Goal: Find specific page/section: Find specific page/section

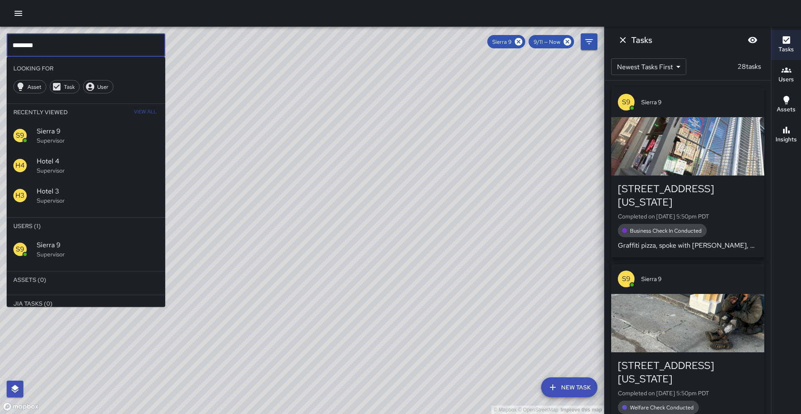
click at [128, 53] on input "********" at bounding box center [86, 44] width 159 height 23
click at [511, 44] on span "Sierra 9" at bounding box center [502, 41] width 29 height 7
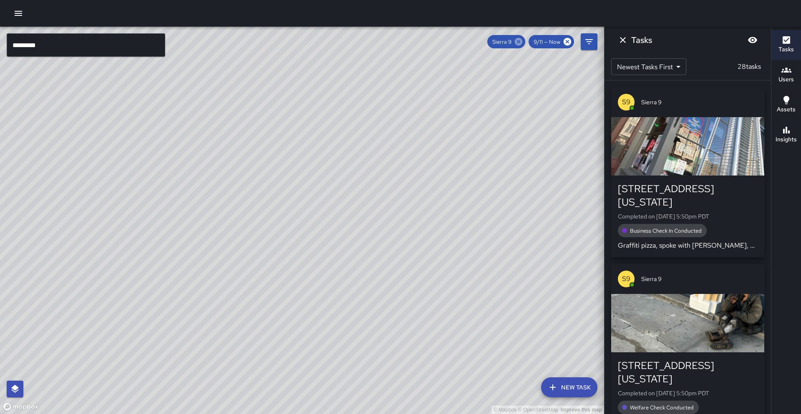
click at [518, 44] on icon at bounding box center [519, 42] width 8 height 8
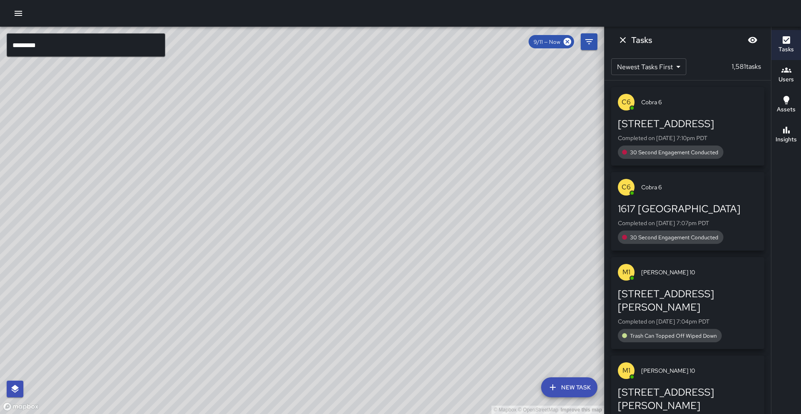
click at [149, 53] on input "*********" at bounding box center [86, 44] width 159 height 23
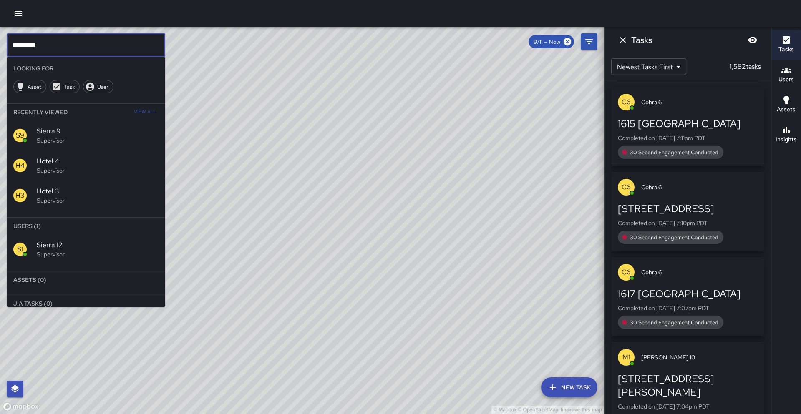
click at [111, 242] on span "Sierra 12" at bounding box center [98, 245] width 122 height 10
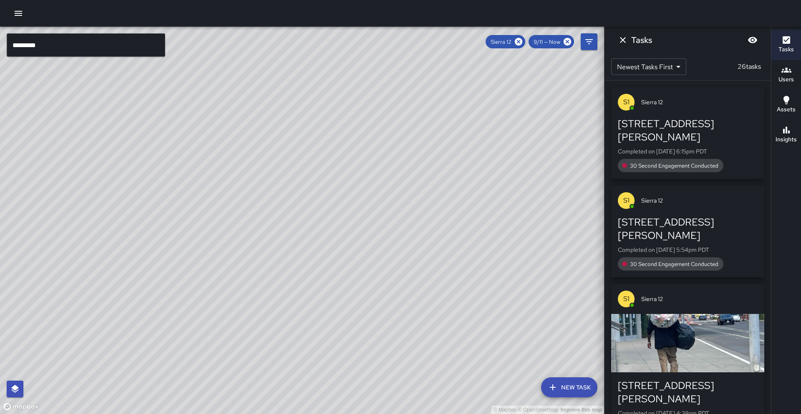
drag, startPoint x: 346, startPoint y: 53, endPoint x: 206, endPoint y: 284, distance: 270.0
click at [206, 284] on div "© Mapbox © OpenStreetMap Improve this map" at bounding box center [302, 221] width 604 height 388
drag, startPoint x: 260, startPoint y: 160, endPoint x: 181, endPoint y: 292, distance: 153.7
click at [181, 292] on div "© Mapbox © OpenStreetMap Improve this map" at bounding box center [302, 221] width 604 height 388
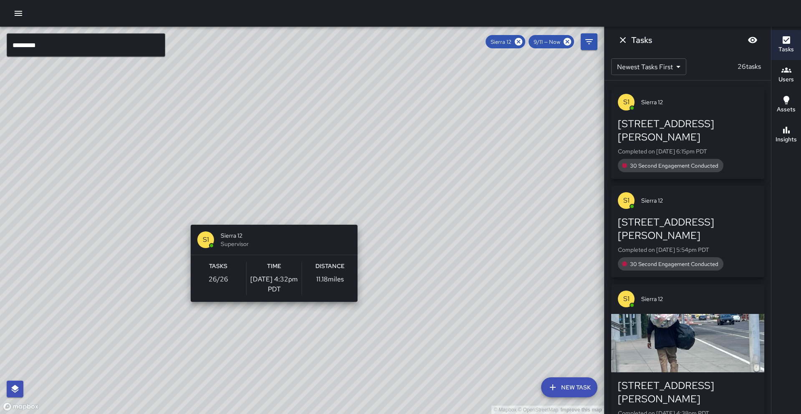
drag, startPoint x: 271, startPoint y: 220, endPoint x: 278, endPoint y: 210, distance: 11.7
click at [273, 216] on div "© Mapbox © OpenStreetMap Improve this map S1 Sierra 12 Supervisor Tasks 26 / 26…" at bounding box center [302, 221] width 604 height 388
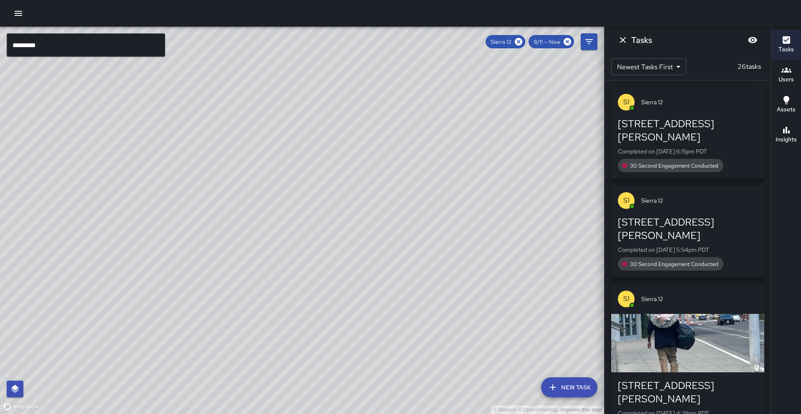
click at [516, 41] on icon at bounding box center [519, 42] width 8 height 8
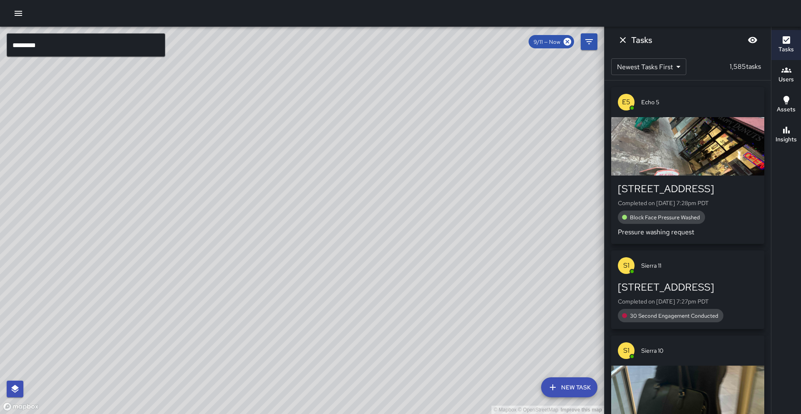
drag, startPoint x: 269, startPoint y: 208, endPoint x: 391, endPoint y: 109, distance: 156.7
click at [391, 109] on div "© Mapbox © OpenStreetMap Improve this map" at bounding box center [302, 221] width 604 height 388
drag, startPoint x: 314, startPoint y: 218, endPoint x: 284, endPoint y: 217, distance: 30.1
click at [284, 219] on div "© Mapbox © OpenStreetMap Improve this map" at bounding box center [302, 221] width 604 height 388
drag, startPoint x: 250, startPoint y: 160, endPoint x: 225, endPoint y: 182, distance: 32.8
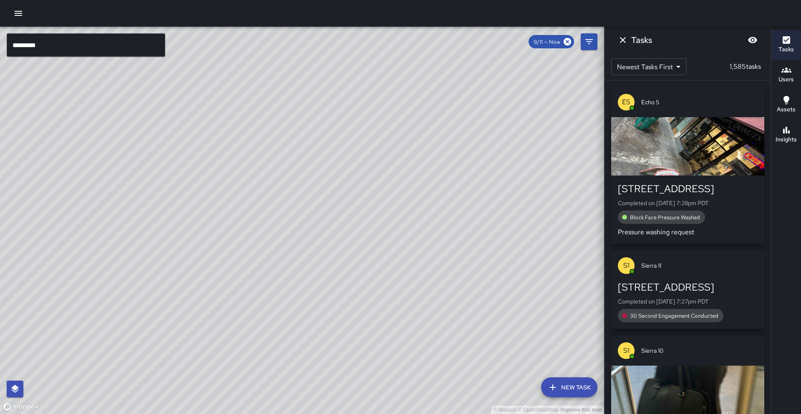
click at [225, 182] on div "© Mapbox © OpenStreetMap Improve this map" at bounding box center [302, 221] width 604 height 388
drag, startPoint x: 214, startPoint y: 240, endPoint x: 179, endPoint y: 259, distance: 39.6
click at [179, 259] on div "© Mapbox © OpenStreetMap Improve this map" at bounding box center [302, 221] width 604 height 388
drag, startPoint x: 179, startPoint y: 259, endPoint x: 205, endPoint y: 263, distance: 25.8
click at [205, 263] on div "© Mapbox © OpenStreetMap Improve this map" at bounding box center [302, 221] width 604 height 388
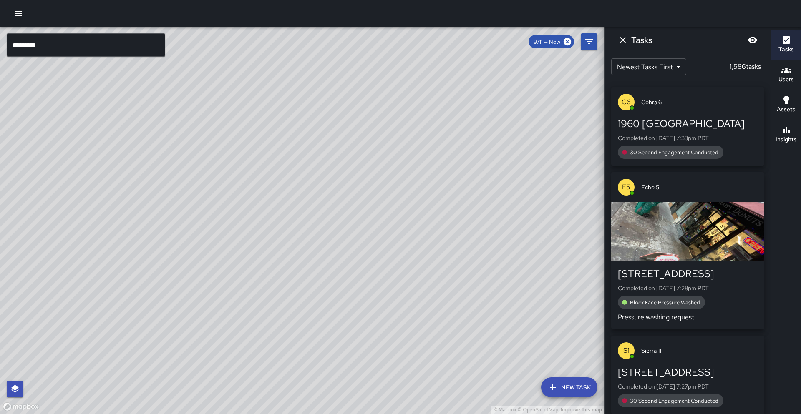
click at [48, 55] on input "*********" at bounding box center [86, 44] width 159 height 23
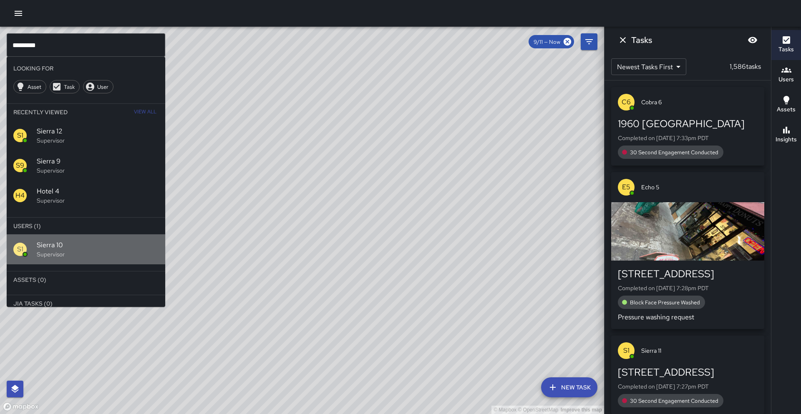
click at [65, 245] on span "Sierra 10" at bounding box center [98, 245] width 122 height 10
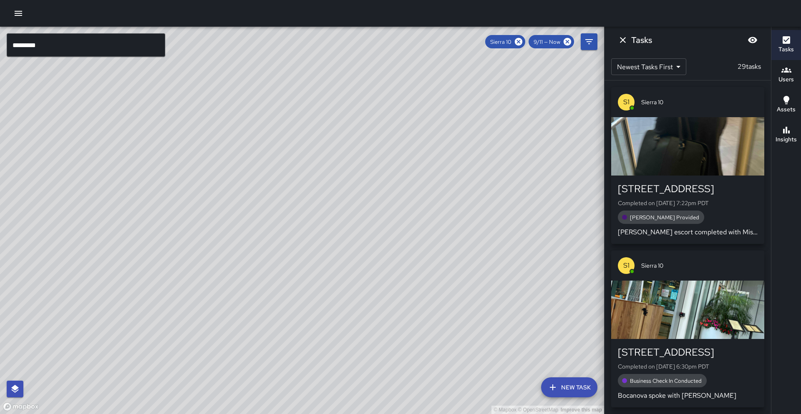
drag, startPoint x: 164, startPoint y: 251, endPoint x: 245, endPoint y: 114, distance: 158.6
click at [245, 114] on div "© Mapbox © OpenStreetMap Improve this map" at bounding box center [302, 221] width 604 height 388
drag, startPoint x: 197, startPoint y: 256, endPoint x: 209, endPoint y: 131, distance: 124.9
click at [209, 131] on div "© Mapbox © OpenStreetMap Improve this map" at bounding box center [302, 221] width 604 height 388
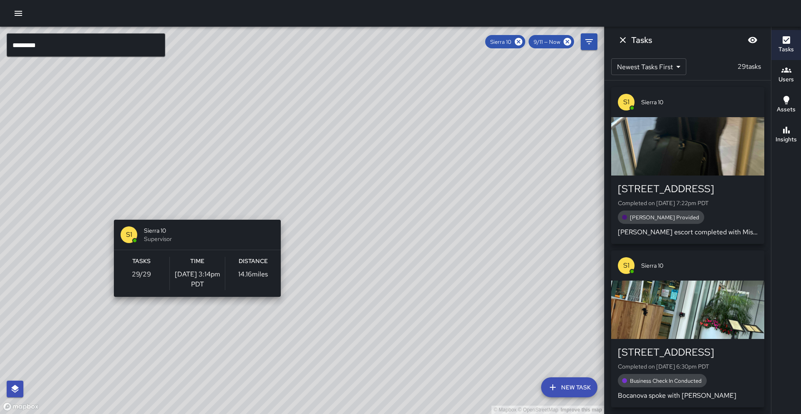
drag, startPoint x: 171, startPoint y: 222, endPoint x: 195, endPoint y: 214, distance: 26.1
click at [195, 214] on div "© Mapbox © OpenStreetMap Improve this map S1 Sierra 10 Supervisor Tasks 29 / 29…" at bounding box center [302, 221] width 604 height 388
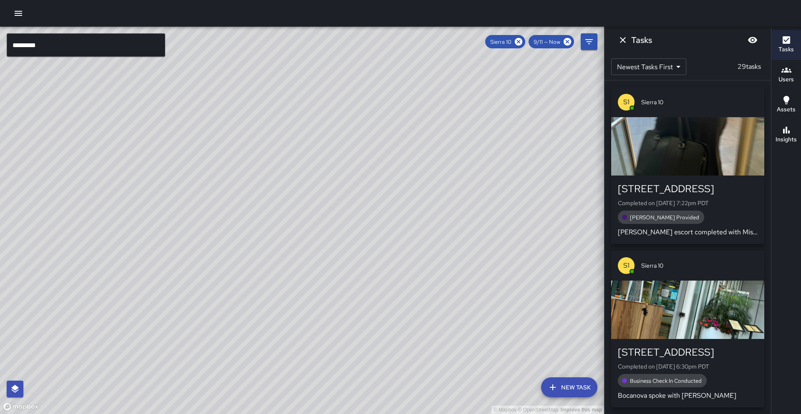
drag, startPoint x: 153, startPoint y: 200, endPoint x: 167, endPoint y: 151, distance: 50.3
drag, startPoint x: 196, startPoint y: 253, endPoint x: 204, endPoint y: 255, distance: 8.2
click at [204, 255] on div "© Mapbox © OpenStreetMap Improve this map" at bounding box center [302, 221] width 604 height 388
drag, startPoint x: 148, startPoint y: 250, endPoint x: 122, endPoint y: 306, distance: 61.4
click at [122, 306] on div "© Mapbox © OpenStreetMap Improve this map" at bounding box center [302, 221] width 604 height 388
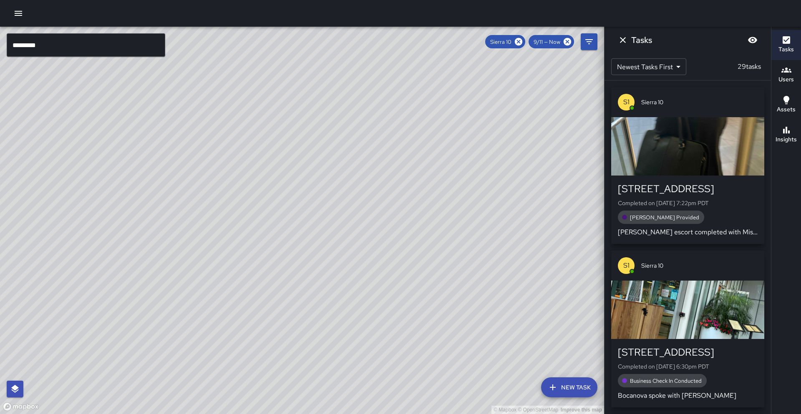
drag, startPoint x: 130, startPoint y: 247, endPoint x: 129, endPoint y: 284, distance: 37.6
click at [129, 284] on div "© Mapbox © OpenStreetMap Improve this map" at bounding box center [302, 221] width 604 height 388
drag, startPoint x: 127, startPoint y: 260, endPoint x: 144, endPoint y: 258, distance: 17.6
click at [144, 258] on div "© Mapbox © OpenStreetMap Improve this map" at bounding box center [302, 221] width 604 height 388
drag, startPoint x: 273, startPoint y: 260, endPoint x: 245, endPoint y: 255, distance: 28.3
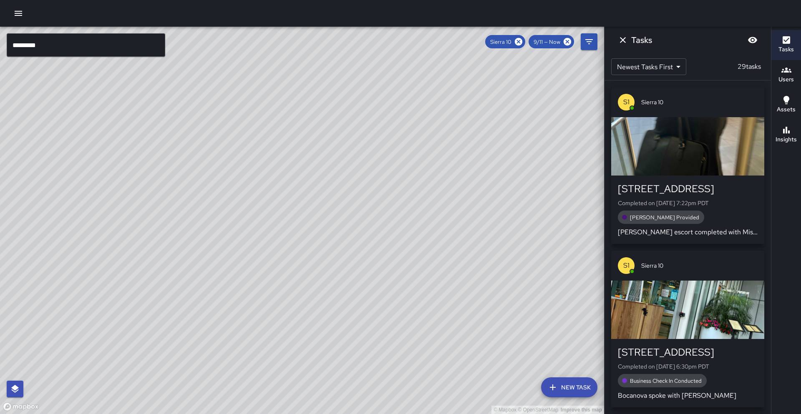
click at [258, 230] on div "© Mapbox © OpenStreetMap Improve this map" at bounding box center [302, 221] width 604 height 388
drag, startPoint x: 225, startPoint y: 263, endPoint x: 242, endPoint y: 273, distance: 20.2
click at [242, 273] on div "© Mapbox © OpenStreetMap Improve this map" at bounding box center [302, 221] width 604 height 388
drag, startPoint x: 305, startPoint y: 209, endPoint x: 205, endPoint y: 261, distance: 112.4
click at [205, 261] on div "© Mapbox © OpenStreetMap Improve this map" at bounding box center [302, 221] width 604 height 388
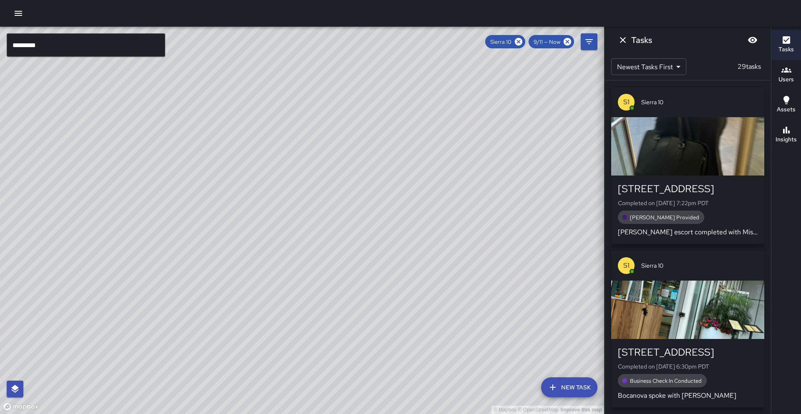
drag, startPoint x: 182, startPoint y: 281, endPoint x: 319, endPoint y: 157, distance: 185.0
click at [319, 157] on div "© Mapbox © OpenStreetMap Improve this map" at bounding box center [302, 221] width 604 height 388
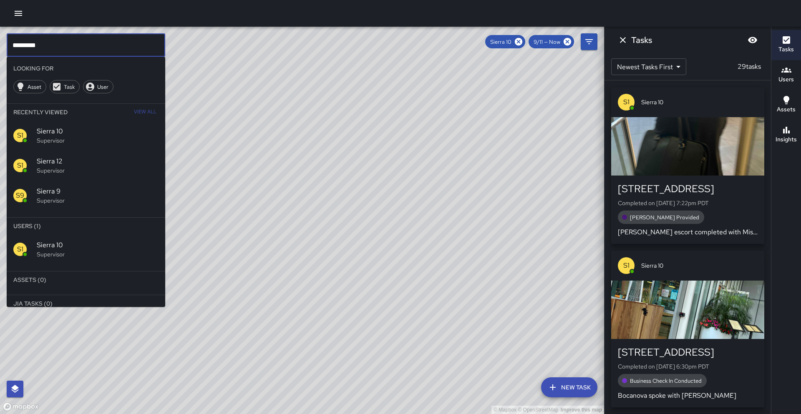
click at [105, 51] on input "*********" at bounding box center [86, 44] width 159 height 23
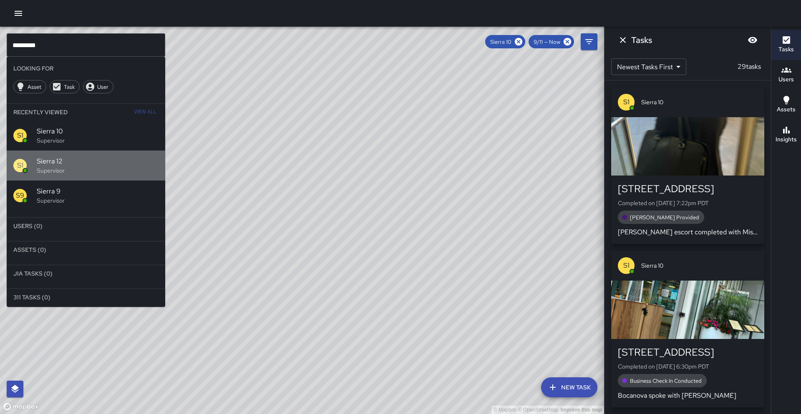
click at [61, 172] on p "Supervisor" at bounding box center [98, 171] width 122 height 8
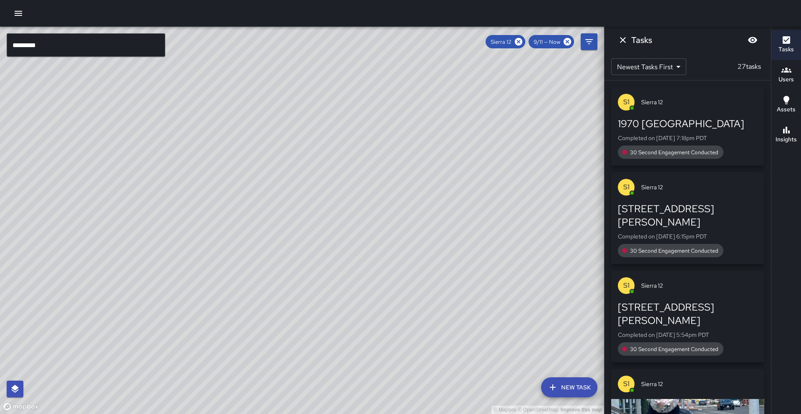
drag, startPoint x: 287, startPoint y: 169, endPoint x: 155, endPoint y: 309, distance: 192.8
click at [150, 313] on div "© Mapbox © OpenStreetMap Improve this map" at bounding box center [302, 221] width 604 height 388
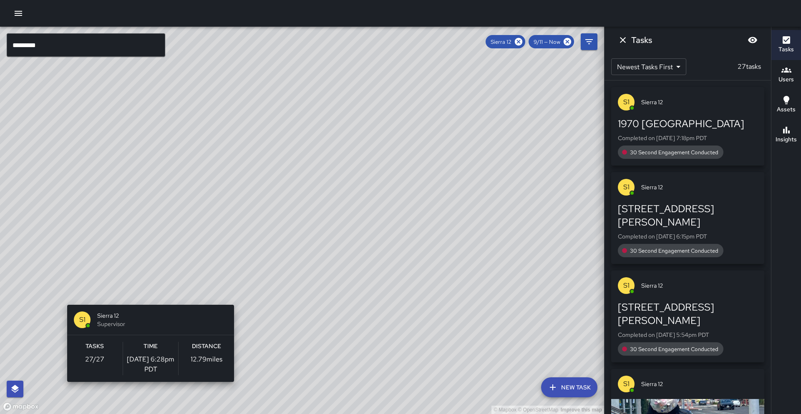
drag, startPoint x: 214, startPoint y: 173, endPoint x: 139, endPoint y: 312, distance: 157.4
click at [139, 312] on div "© Mapbox © OpenStreetMap Improve this map S1 Sierra 12 Supervisor Tasks 27 / 27…" at bounding box center [302, 221] width 604 height 388
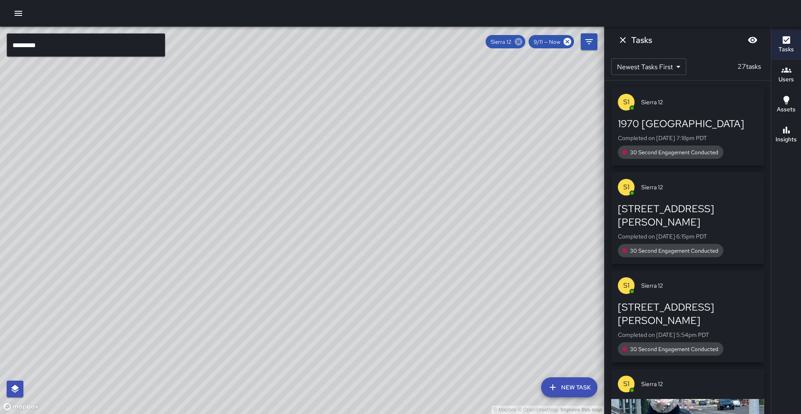
click at [521, 43] on icon at bounding box center [519, 42] width 8 height 8
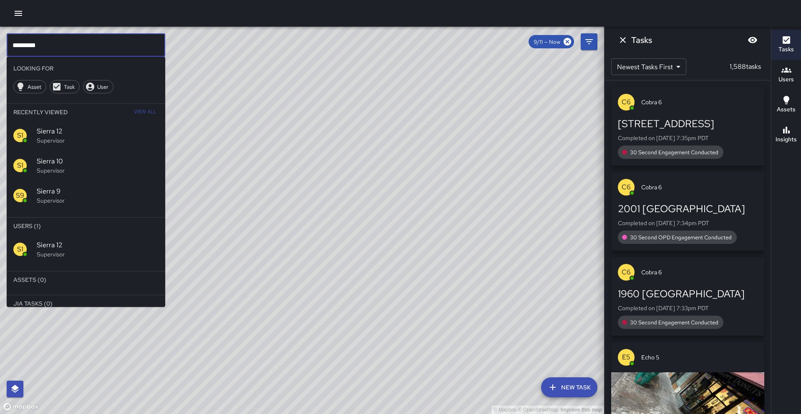
click at [94, 53] on input "*********" at bounding box center [86, 44] width 159 height 23
click at [40, 249] on span "Sierra 12" at bounding box center [98, 245] width 122 height 10
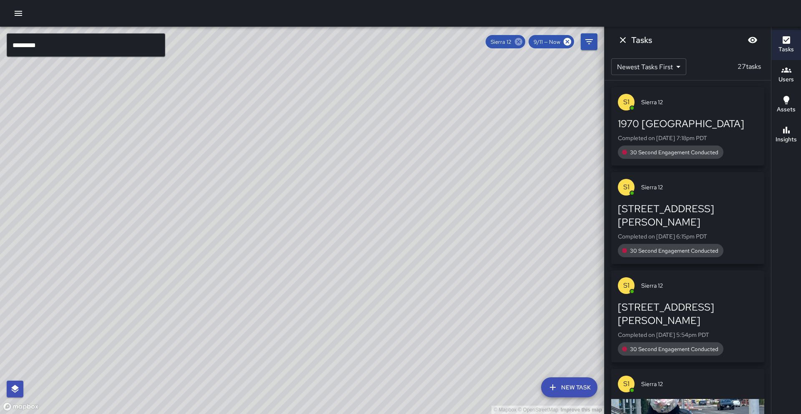
click at [522, 43] on icon at bounding box center [519, 42] width 8 height 8
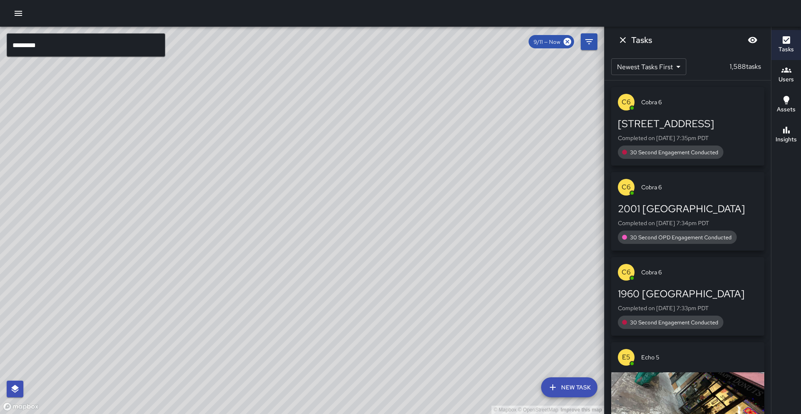
drag, startPoint x: 373, startPoint y: 193, endPoint x: 300, endPoint y: 229, distance: 81.0
click at [412, 167] on div "© Mapbox © OpenStreetMap Improve this map" at bounding box center [302, 221] width 604 height 388
drag, startPoint x: 264, startPoint y: 268, endPoint x: 282, endPoint y: 202, distance: 69.0
click at [282, 202] on div "© Mapbox © OpenStreetMap Improve this map" at bounding box center [302, 221] width 604 height 388
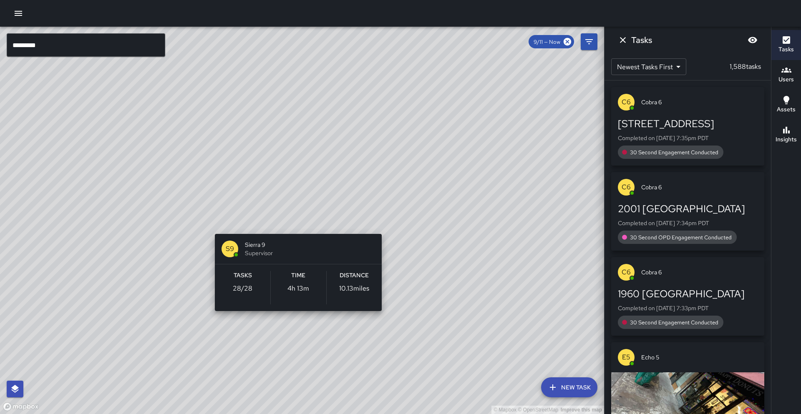
drag, startPoint x: 162, startPoint y: 316, endPoint x: 299, endPoint y: 221, distance: 167.1
click at [299, 221] on div "© Mapbox © OpenStreetMap Improve this map S9 Sierra 9 Supervisor Tasks 28 / 28 …" at bounding box center [302, 221] width 604 height 388
click at [295, 223] on div "© Mapbox © OpenStreetMap Improve this map S9 Sierra 9 Supervisor Tasks 28 / 28 …" at bounding box center [302, 221] width 604 height 388
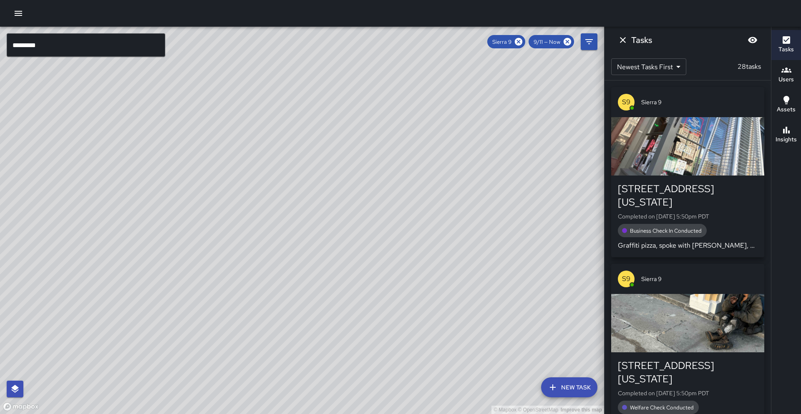
drag, startPoint x: 288, startPoint y: 356, endPoint x: 325, endPoint y: 263, distance: 99.9
click at [325, 263] on div "© Mapbox © OpenStreetMap Improve this map" at bounding box center [302, 221] width 604 height 388
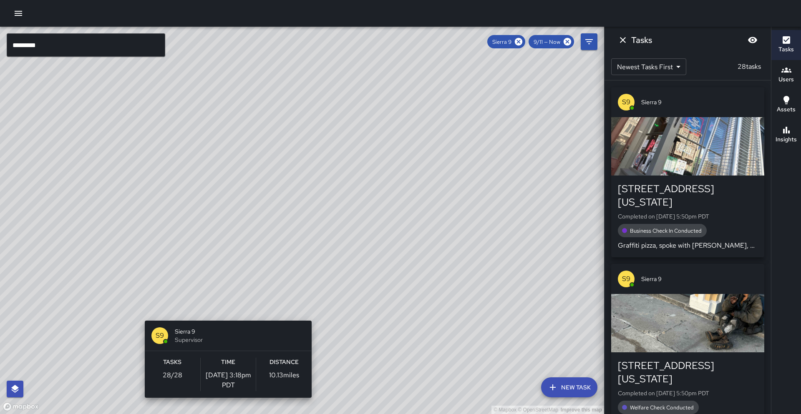
drag, startPoint x: 327, startPoint y: 218, endPoint x: 223, endPoint y: 317, distance: 143.8
click at [223, 317] on div "© Mapbox © OpenStreetMap Improve this map S9 Sierra 9 Supervisor Tasks 28 / 28 …" at bounding box center [302, 221] width 604 height 388
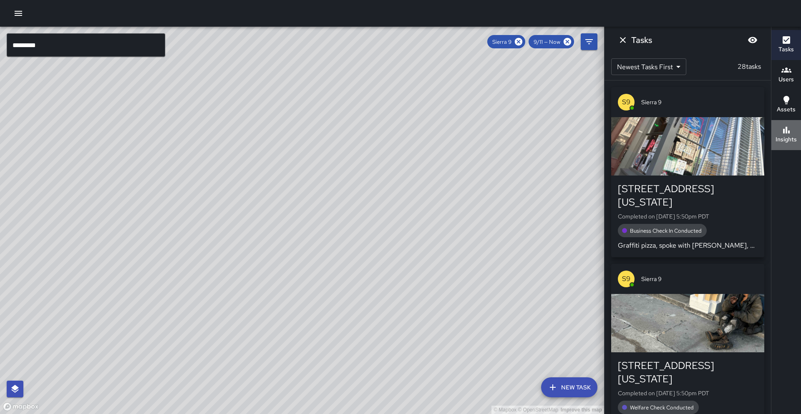
click at [778, 127] on div "Insights" at bounding box center [786, 134] width 21 height 19
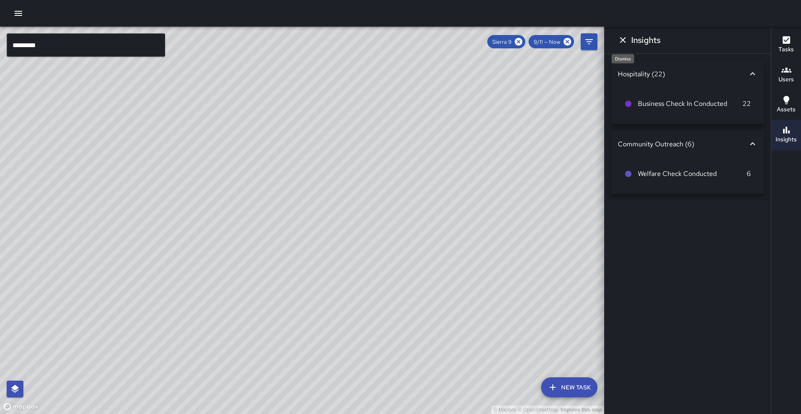
click at [629, 40] on button "Dismiss" at bounding box center [623, 40] width 17 height 17
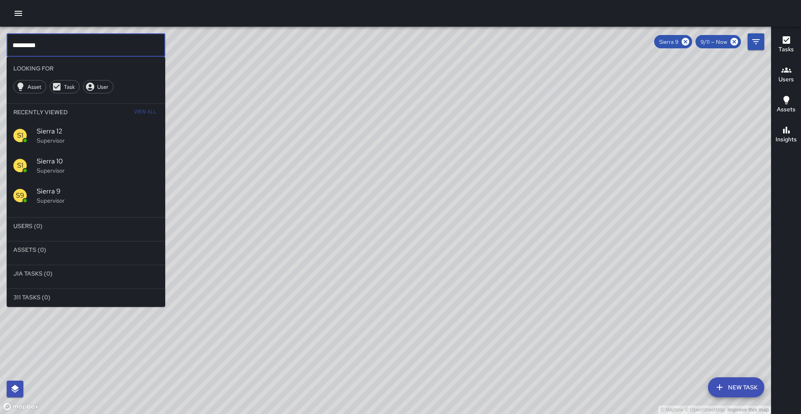
click at [121, 43] on input "*********" at bounding box center [86, 44] width 159 height 23
click at [108, 157] on span "Sierra 10" at bounding box center [98, 162] width 122 height 10
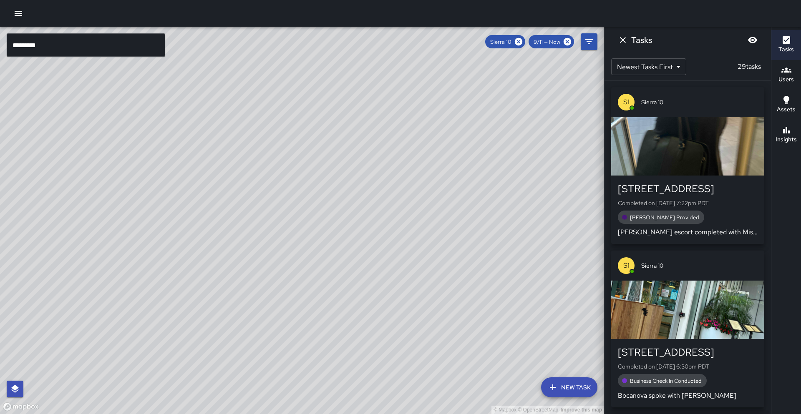
click at [801, 139] on button "Insights" at bounding box center [787, 135] width 30 height 30
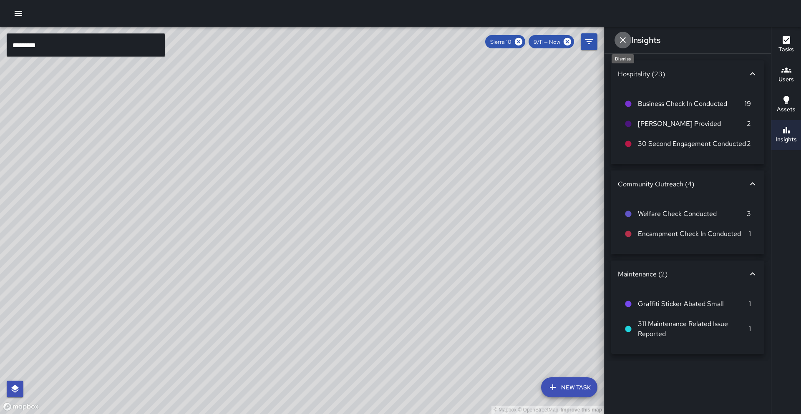
click at [627, 43] on icon "Dismiss" at bounding box center [623, 40] width 10 height 10
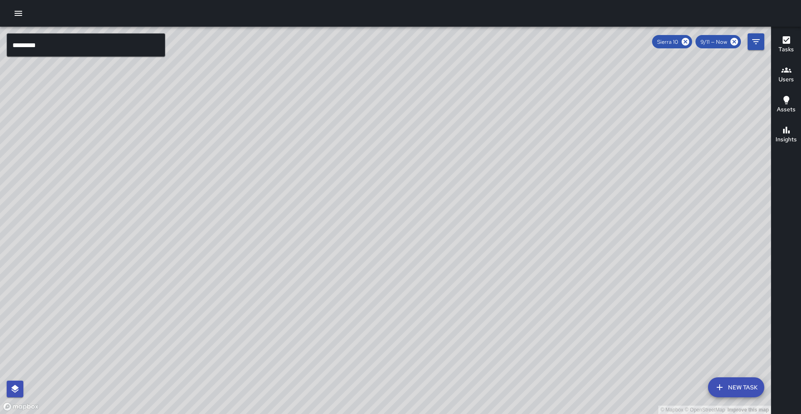
drag, startPoint x: 367, startPoint y: 167, endPoint x: 394, endPoint y: 91, distance: 80.5
click at [394, 91] on div "© Mapbox © OpenStreetMap Improve this map" at bounding box center [385, 221] width 771 height 388
drag, startPoint x: 339, startPoint y: 167, endPoint x: 347, endPoint y: 157, distance: 13.4
click at [347, 157] on div "© Mapbox © OpenStreetMap Improve this map" at bounding box center [385, 221] width 771 height 388
click at [685, 43] on icon at bounding box center [686, 42] width 8 height 8
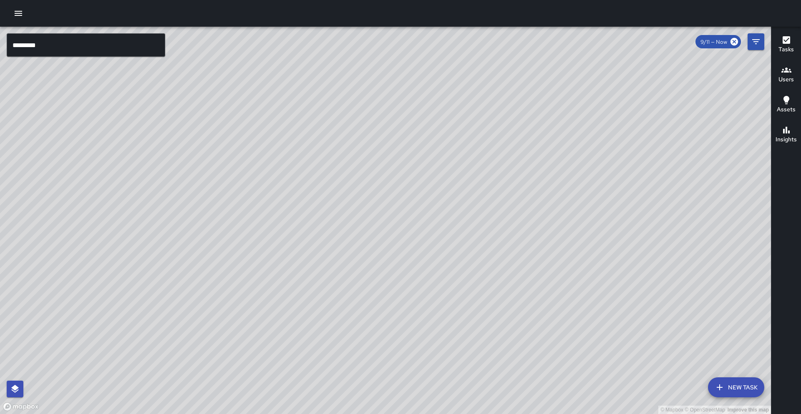
drag, startPoint x: 560, startPoint y: 153, endPoint x: 523, endPoint y: 184, distance: 48.5
click at [523, 184] on div "© Mapbox © OpenStreetMap Improve this map" at bounding box center [385, 221] width 771 height 388
drag, startPoint x: 362, startPoint y: 314, endPoint x: 151, endPoint y: 215, distance: 233.6
click at [151, 215] on div "© Mapbox © OpenStreetMap Improve this map" at bounding box center [385, 221] width 771 height 388
click at [236, 236] on div "© Mapbox © OpenStreetMap Improve this map" at bounding box center [385, 221] width 771 height 388
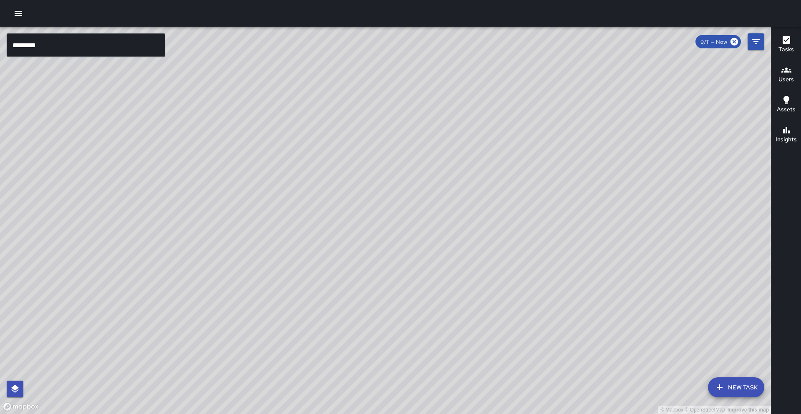
drag, startPoint x: 193, startPoint y: 307, endPoint x: 155, endPoint y: 374, distance: 77.0
click at [155, 374] on div "© Mapbox © OpenStreetMap Improve this map" at bounding box center [385, 221] width 771 height 388
drag, startPoint x: 190, startPoint y: 237, endPoint x: 184, endPoint y: 272, distance: 35.6
click at [184, 271] on div "© Mapbox © OpenStreetMap Improve this map" at bounding box center [385, 221] width 771 height 388
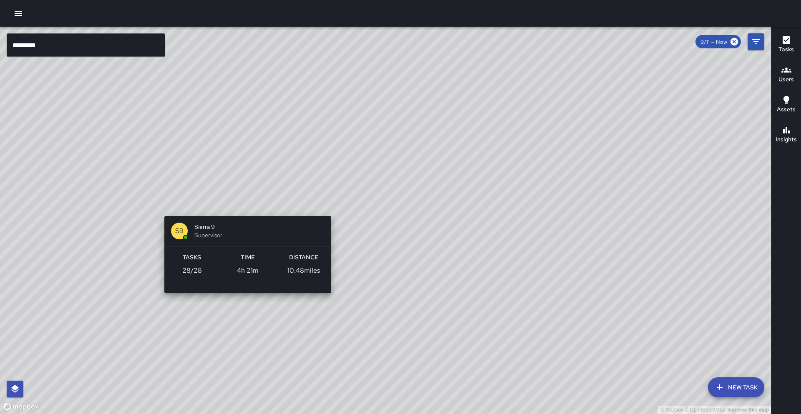
click at [244, 204] on div "© Mapbox © OpenStreetMap Improve this map S9 Sierra 9 Supervisor Tasks 28 / 28 …" at bounding box center [385, 221] width 771 height 388
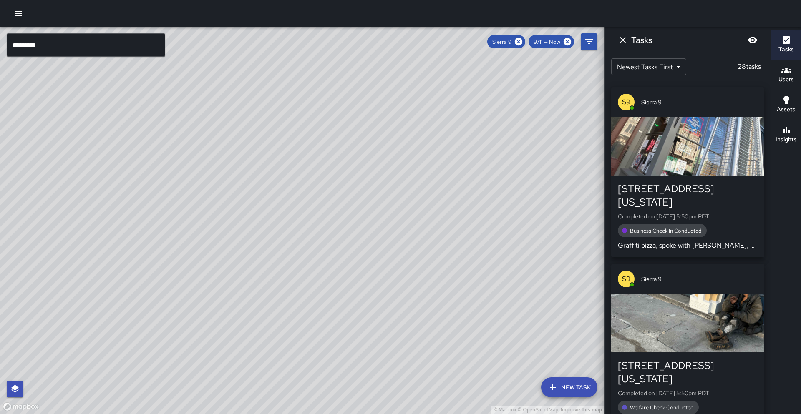
drag, startPoint x: 207, startPoint y: 244, endPoint x: 262, endPoint y: 224, distance: 58.2
click at [262, 224] on div "© Mapbox © OpenStreetMap Improve this map" at bounding box center [302, 221] width 604 height 388
click at [521, 43] on icon at bounding box center [519, 42] width 8 height 8
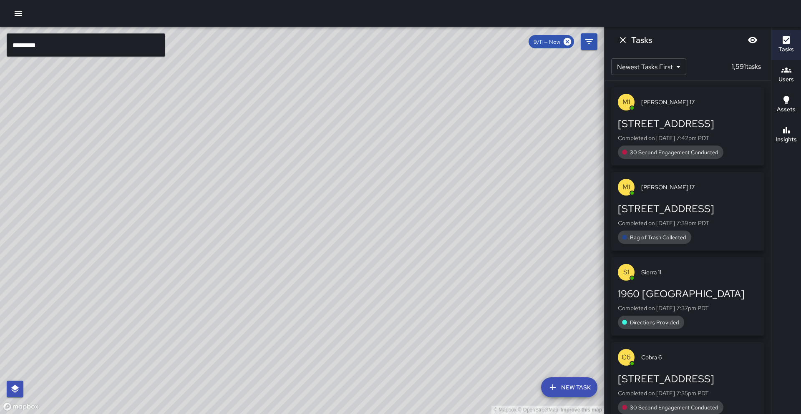
drag, startPoint x: 440, startPoint y: 142, endPoint x: 437, endPoint y: 182, distance: 41.0
click at [437, 182] on div "© Mapbox © OpenStreetMap Improve this map" at bounding box center [302, 221] width 604 height 388
drag, startPoint x: 348, startPoint y: 82, endPoint x: 288, endPoint y: 201, distance: 132.9
click at [288, 201] on div "© Mapbox © OpenStreetMap Improve this map" at bounding box center [302, 221] width 604 height 388
drag, startPoint x: 291, startPoint y: 139, endPoint x: 245, endPoint y: 202, distance: 77.5
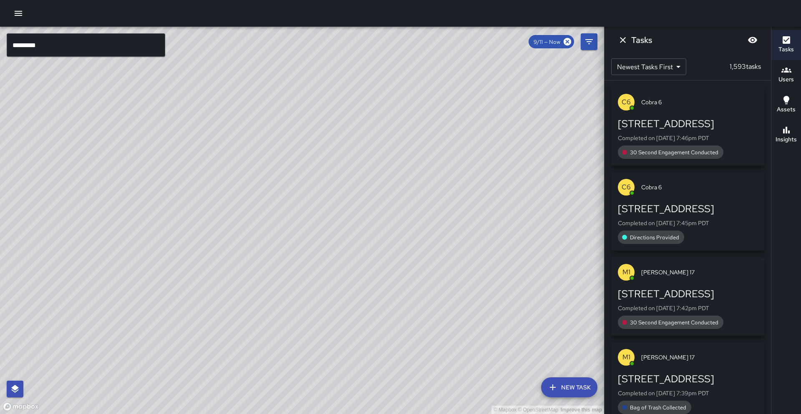
click at [245, 202] on div "© Mapbox © OpenStreetMap Improve this map" at bounding box center [302, 221] width 604 height 388
drag, startPoint x: 242, startPoint y: 258, endPoint x: 249, endPoint y: 232, distance: 26.4
click at [249, 232] on div "© Mapbox © OpenStreetMap Improve this map" at bounding box center [302, 221] width 604 height 388
drag, startPoint x: 286, startPoint y: 260, endPoint x: 284, endPoint y: 266, distance: 6.6
click at [284, 266] on div "© Mapbox © OpenStreetMap Improve this map" at bounding box center [302, 221] width 604 height 388
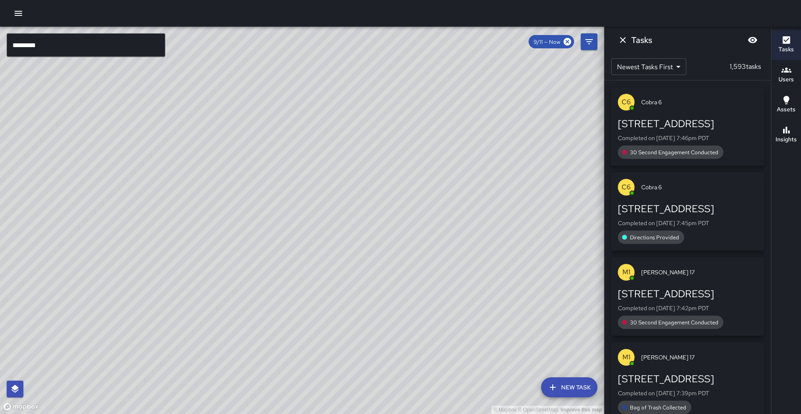
drag, startPoint x: 238, startPoint y: 287, endPoint x: 225, endPoint y: 270, distance: 21.8
click at [225, 270] on div "© Mapbox © OpenStreetMap Improve this map" at bounding box center [302, 221] width 604 height 388
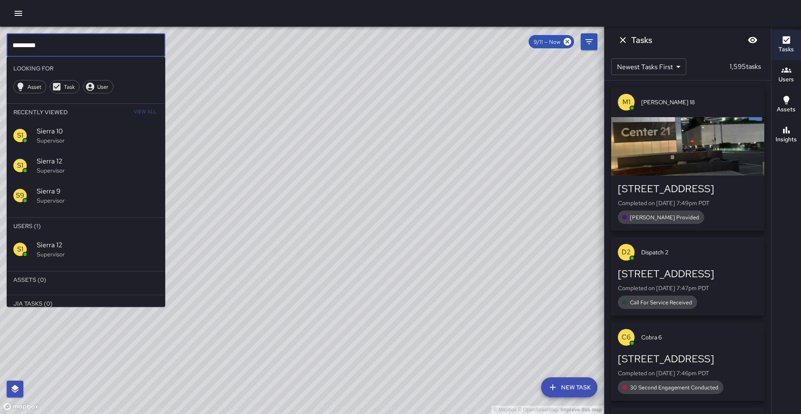
click at [61, 56] on input "*********" at bounding box center [86, 44] width 159 height 23
type input "*********"
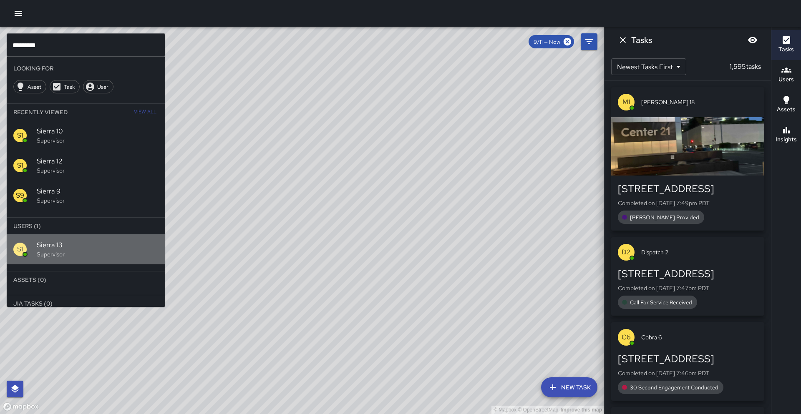
click at [40, 259] on div "S1 Sierra 13 Supervisor" at bounding box center [86, 250] width 159 height 30
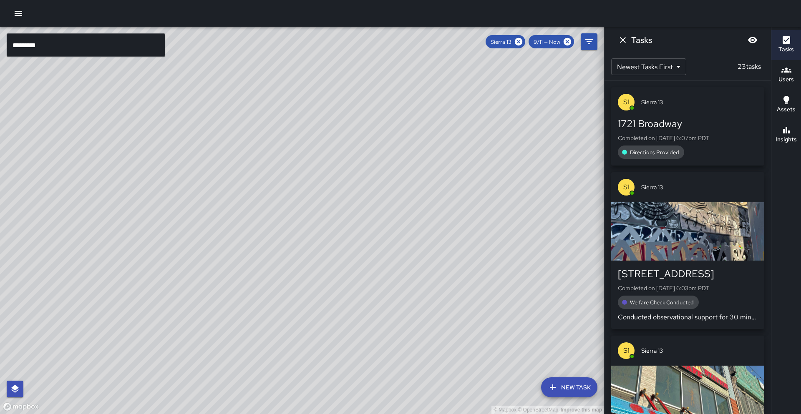
drag, startPoint x: 153, startPoint y: 269, endPoint x: 163, endPoint y: 254, distance: 18.1
click at [154, 203] on div "© Mapbox © OpenStreetMap Improve this map" at bounding box center [302, 221] width 604 height 388
drag, startPoint x: 164, startPoint y: 313, endPoint x: 147, endPoint y: 275, distance: 42.0
click at [174, 263] on div "© Mapbox © OpenStreetMap Improve this map" at bounding box center [302, 221] width 604 height 388
click at [794, 135] on div "Insights" at bounding box center [786, 134] width 21 height 19
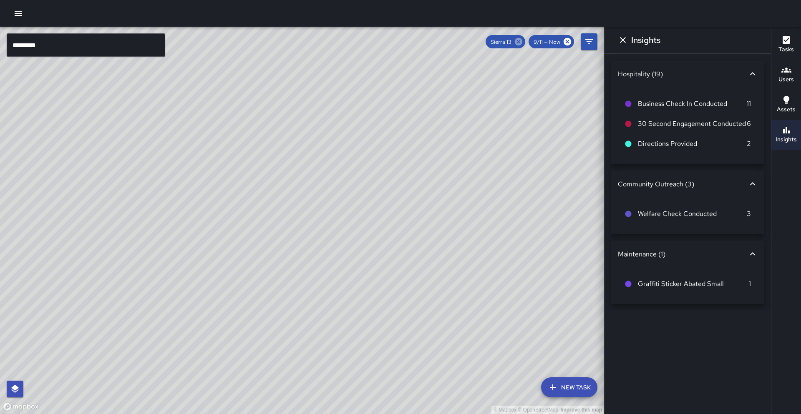
click at [519, 43] on icon at bounding box center [519, 42] width 8 height 8
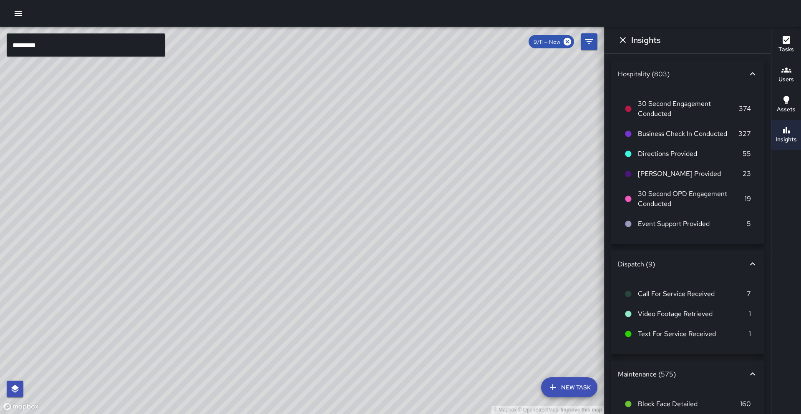
click at [58, 39] on input "*********" at bounding box center [86, 44] width 159 height 23
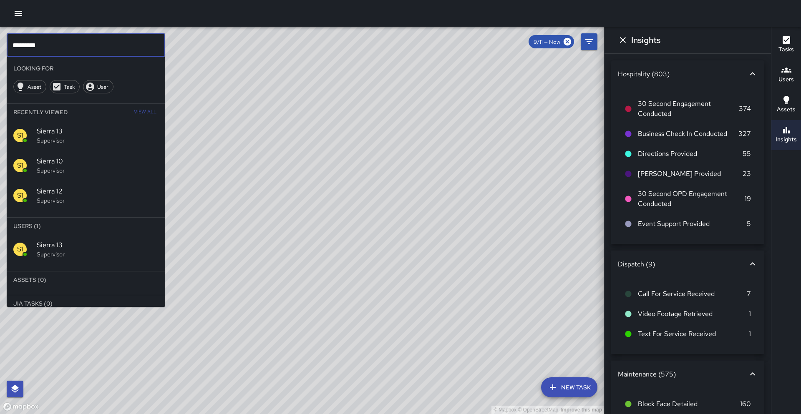
click at [54, 48] on input "*********" at bounding box center [86, 44] width 159 height 23
click at [75, 161] on span "Sierra 10" at bounding box center [98, 162] width 122 height 10
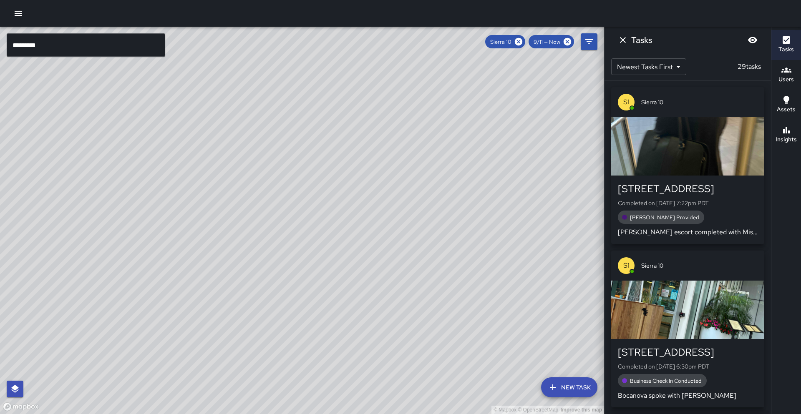
drag, startPoint x: 129, startPoint y: 243, endPoint x: 235, endPoint y: 129, distance: 156.0
click at [237, 128] on div "© Mapbox © OpenStreetMap Improve this map" at bounding box center [302, 221] width 604 height 388
drag, startPoint x: 192, startPoint y: 245, endPoint x: 275, endPoint y: 162, distance: 117.5
click at [275, 162] on div "© Mapbox © OpenStreetMap Improve this map" at bounding box center [302, 221] width 604 height 388
click at [210, 220] on div "© Mapbox © OpenStreetMap Improve this map" at bounding box center [302, 221] width 604 height 388
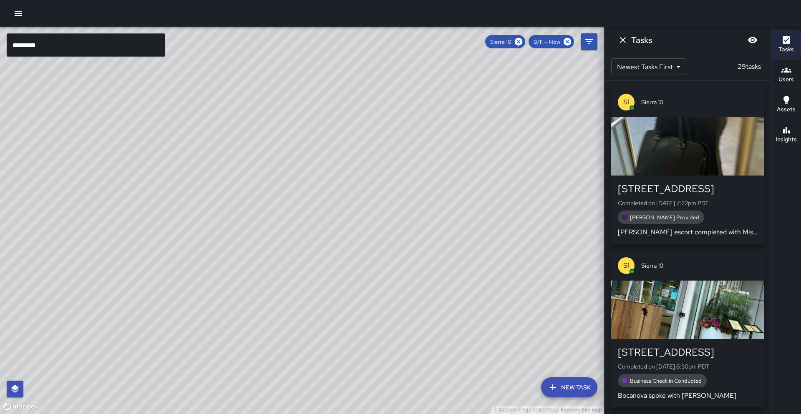
drag, startPoint x: 149, startPoint y: 218, endPoint x: 111, endPoint y: 320, distance: 109.0
click at [111, 320] on div "© Mapbox © OpenStreetMap Improve this map" at bounding box center [302, 221] width 604 height 388
click at [777, 131] on div "Insights" at bounding box center [786, 134] width 21 height 19
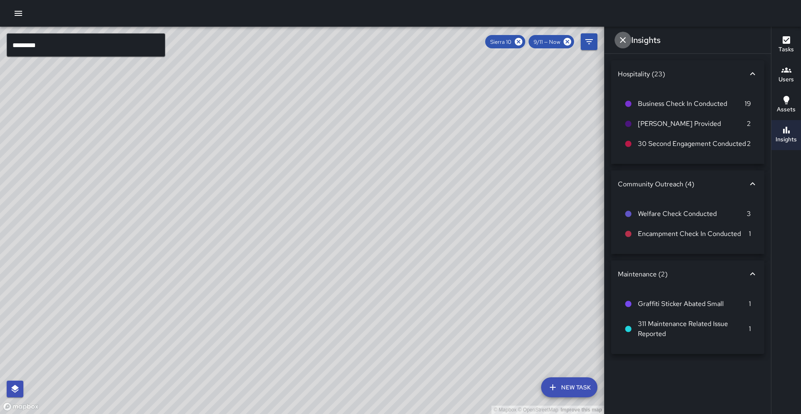
click at [617, 40] on button "Dismiss" at bounding box center [623, 40] width 17 height 17
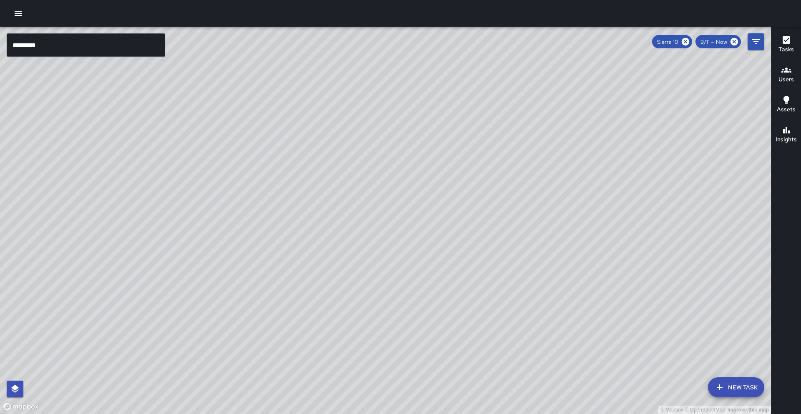
drag, startPoint x: 445, startPoint y: 172, endPoint x: 449, endPoint y: 121, distance: 50.6
click at [450, 122] on div "© Mapbox © OpenStreetMap Improve this map" at bounding box center [385, 221] width 771 height 388
click at [687, 43] on icon at bounding box center [686, 42] width 8 height 8
drag, startPoint x: 483, startPoint y: 123, endPoint x: 437, endPoint y: 200, distance: 89.7
click at [437, 200] on div "© Mapbox © OpenStreetMap Improve this map" at bounding box center [385, 221] width 771 height 388
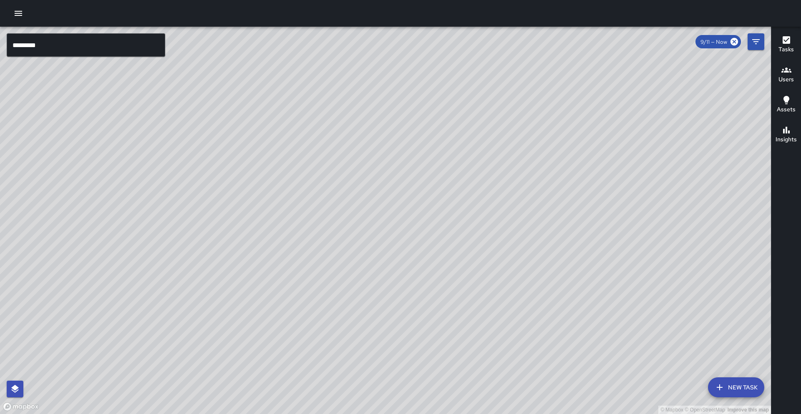
drag, startPoint x: 426, startPoint y: 166, endPoint x: 356, endPoint y: 242, distance: 103.7
click at [368, 245] on div "© Mapbox © OpenStreetMap Improve this map" at bounding box center [385, 221] width 771 height 388
drag, startPoint x: 302, startPoint y: 275, endPoint x: 334, endPoint y: 208, distance: 73.9
click at [334, 208] on div "© Mapbox © OpenStreetMap Improve this map" at bounding box center [385, 221] width 771 height 388
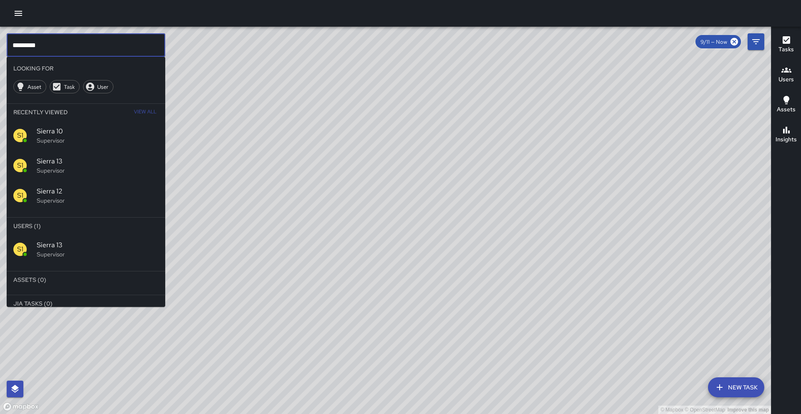
click at [70, 41] on input "*********" at bounding box center [86, 44] width 159 height 23
drag, startPoint x: 314, startPoint y: 116, endPoint x: 280, endPoint y: 114, distance: 33.9
click at [314, 116] on div "© Mapbox © OpenStreetMap Improve this map" at bounding box center [385, 221] width 771 height 388
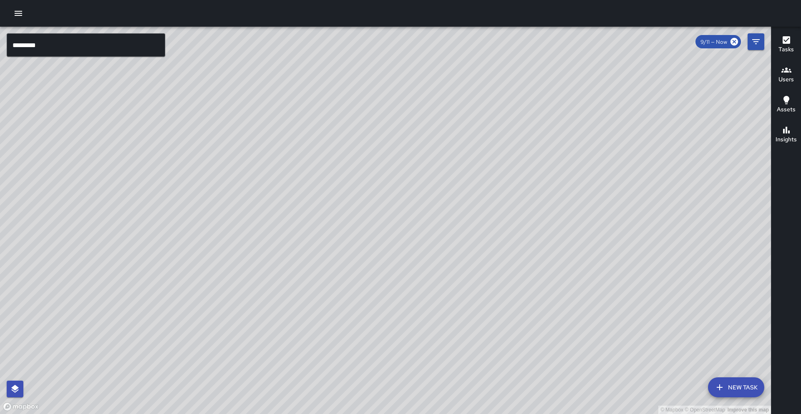
drag, startPoint x: 44, startPoint y: 134, endPoint x: 133, endPoint y: 193, distance: 106.9
click at [133, 193] on div "© Mapbox © OpenStreetMap Improve this map" at bounding box center [385, 221] width 771 height 388
drag, startPoint x: 210, startPoint y: 200, endPoint x: 88, endPoint y: 184, distance: 122.4
click at [88, 184] on div "© Mapbox © OpenStreetMap Improve this map" at bounding box center [385, 221] width 771 height 388
drag, startPoint x: 53, startPoint y: 223, endPoint x: 153, endPoint y: 207, distance: 101.0
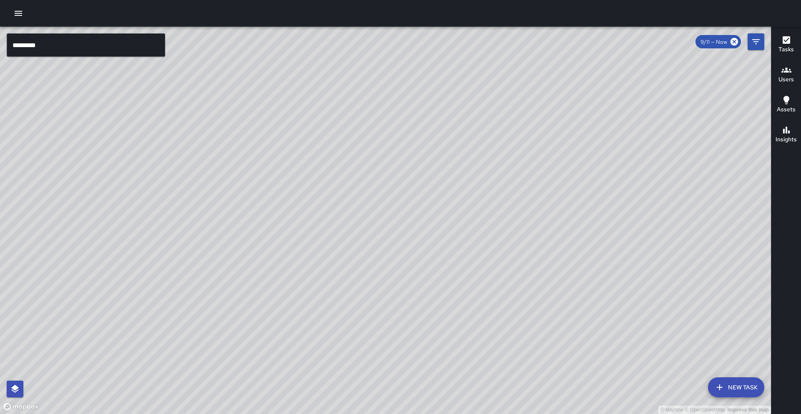
click at [153, 207] on div "© Mapbox © OpenStreetMap Improve this map" at bounding box center [385, 221] width 771 height 388
drag, startPoint x: 280, startPoint y: 267, endPoint x: 313, endPoint y: 203, distance: 72.1
click at [313, 203] on div "© Mapbox © OpenStreetMap Improve this map" at bounding box center [385, 221] width 771 height 388
click at [204, 212] on div "© Mapbox © OpenStreetMap Improve this map S9 Sierra [STREET_ADDRESS] Completed …" at bounding box center [385, 221] width 771 height 388
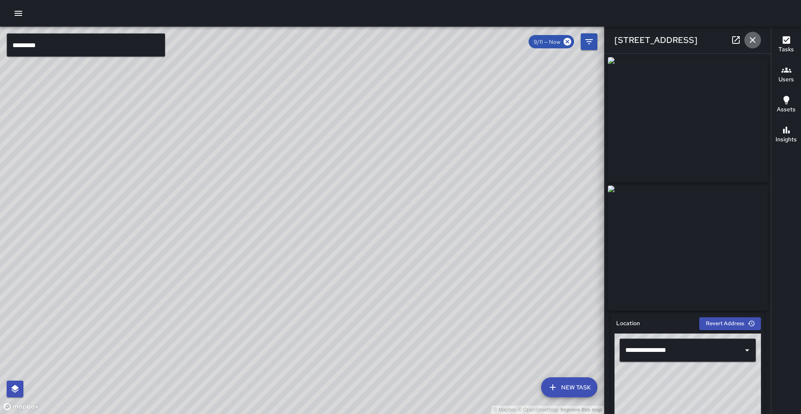
click at [756, 40] on icon "button" at bounding box center [753, 40] width 10 height 10
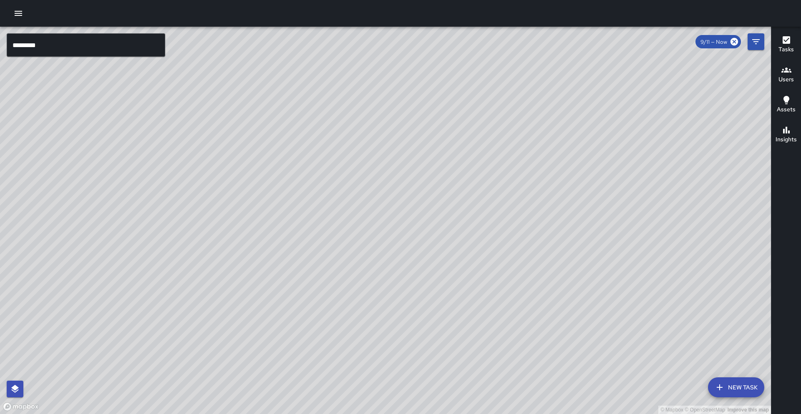
click at [375, 210] on div "© Mapbox © OpenStreetMap Improve this map" at bounding box center [385, 221] width 771 height 388
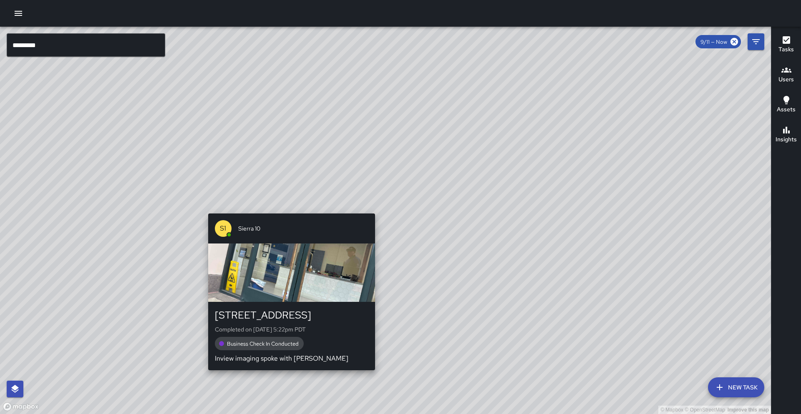
click at [370, 210] on div "© Mapbox © OpenStreetMap Improve this map S1 Sierra [GEOGRAPHIC_DATA][STREET_AD…" at bounding box center [385, 221] width 771 height 388
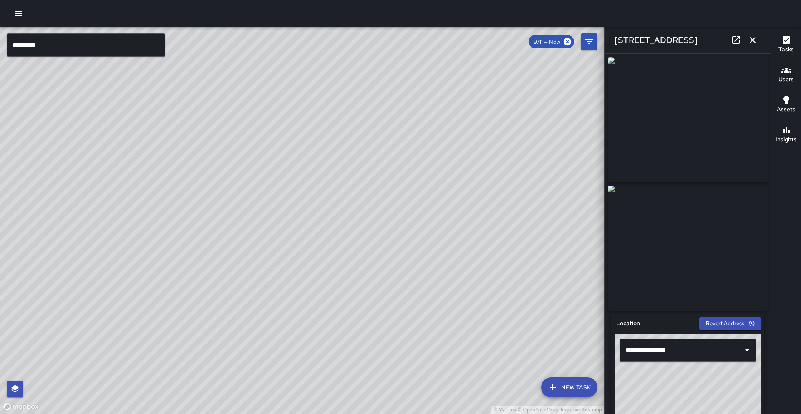
click at [793, 143] on h6 "Insights" at bounding box center [786, 139] width 21 height 9
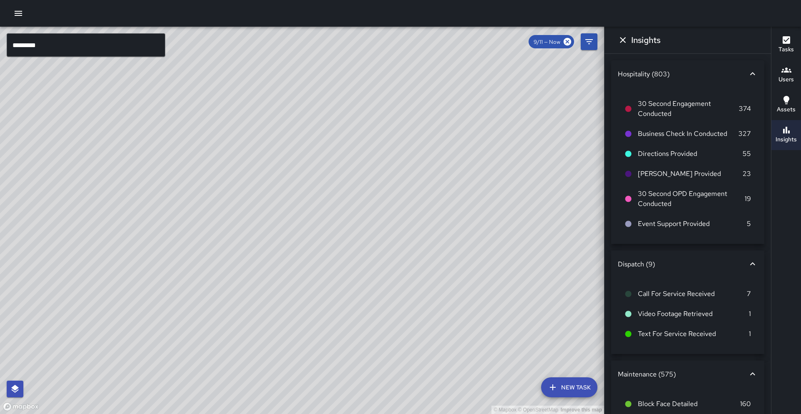
drag, startPoint x: 789, startPoint y: 65, endPoint x: 788, endPoint y: 47, distance: 18.0
click at [789, 65] on icon "button" at bounding box center [787, 70] width 10 height 10
click at [786, 56] on button "Tasks" at bounding box center [787, 45] width 30 height 30
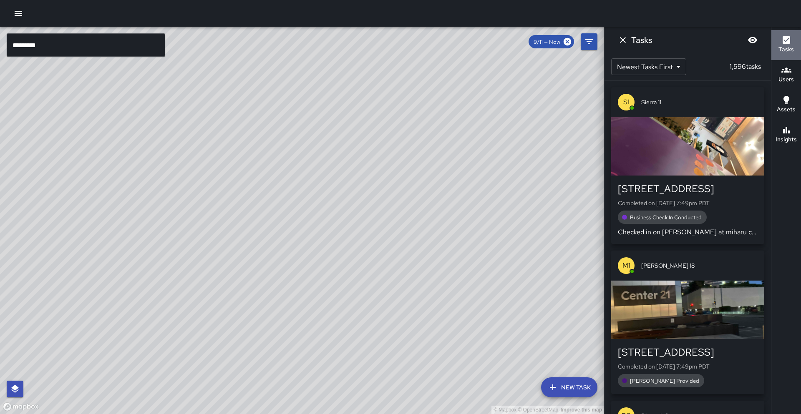
click at [788, 46] on h6 "Tasks" at bounding box center [786, 49] width 15 height 9
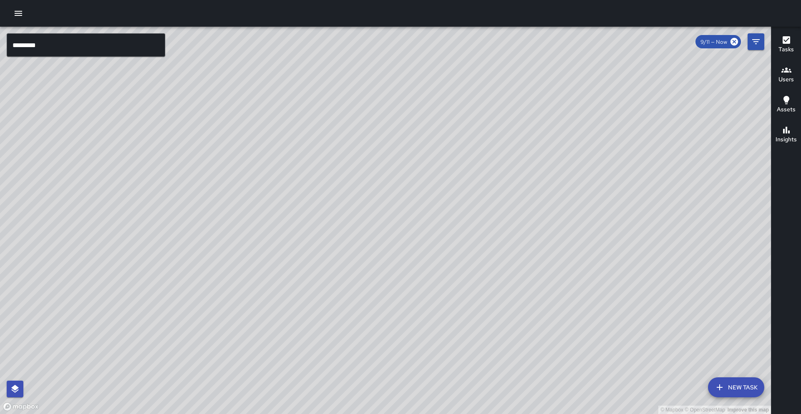
click at [789, 70] on icon "button" at bounding box center [787, 70] width 10 height 5
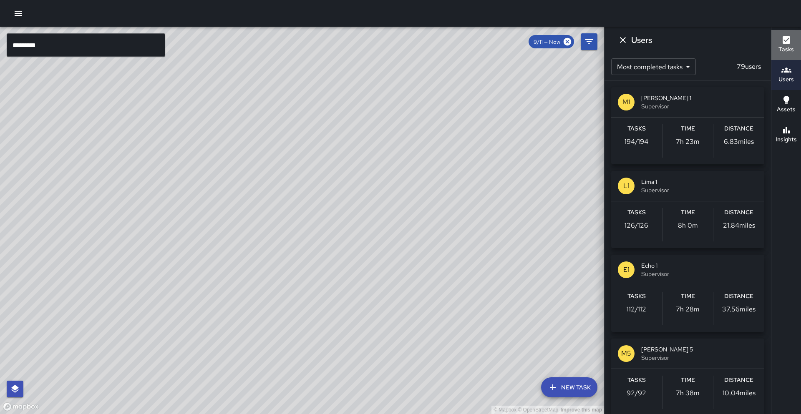
click at [799, 51] on button "Tasks" at bounding box center [787, 45] width 30 height 30
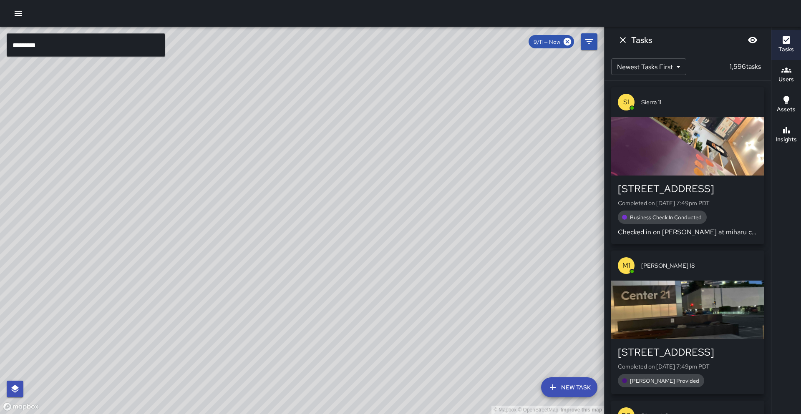
click at [302, 224] on div "S1 Sierra [GEOGRAPHIC_DATA][STREET_ADDRESS] Completed on [DATE] 5:22pm PDT Busi…" at bounding box center [306, 304] width 174 height 164
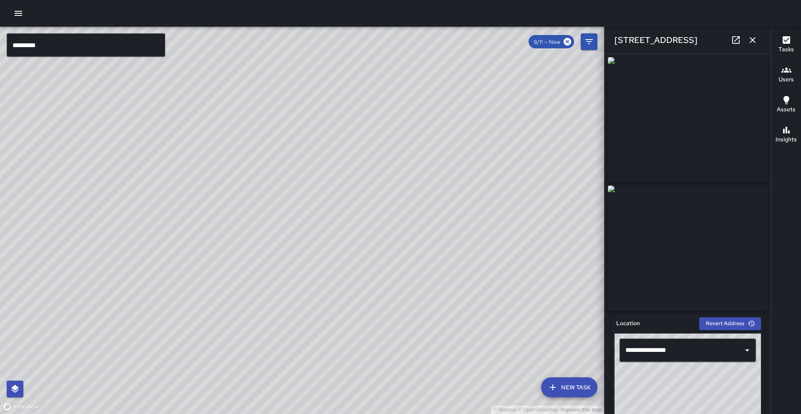
click at [758, 41] on icon "button" at bounding box center [753, 40] width 10 height 10
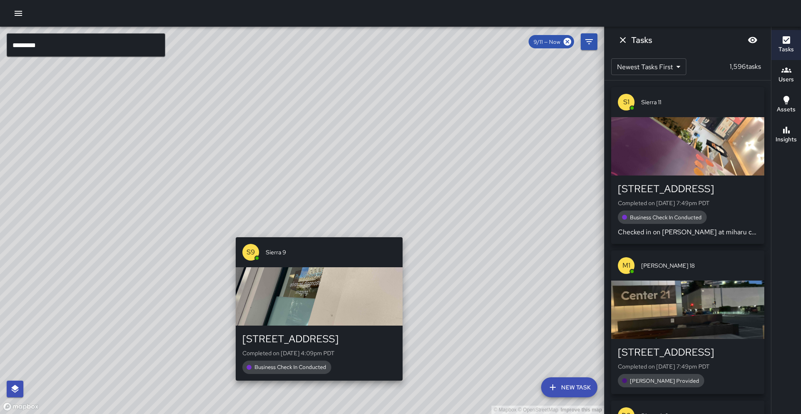
click at [315, 234] on div "S9 Sierra [GEOGRAPHIC_DATA][STREET_ADDRESS] Completed on [DATE] 4:09pm PDT Busi…" at bounding box center [320, 309] width 174 height 150
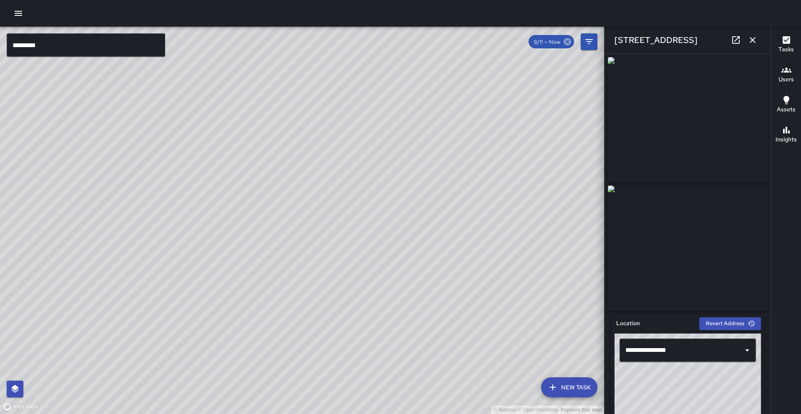
click at [566, 44] on icon at bounding box center [568, 42] width 8 height 8
click at [751, 41] on icon "button" at bounding box center [753, 40] width 10 height 10
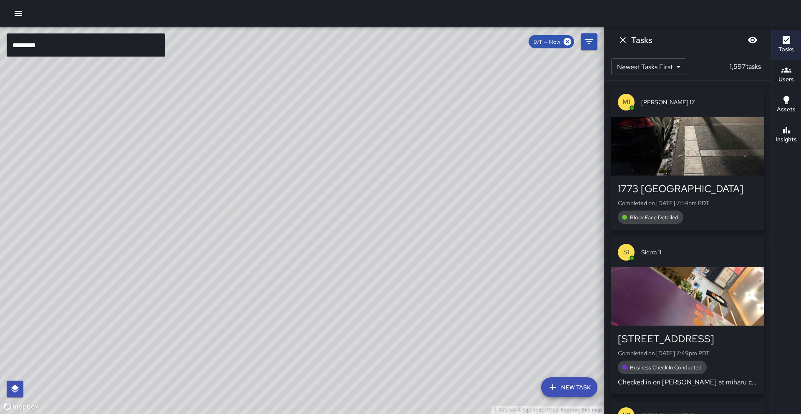
click at [288, 207] on div "© Mapbox © OpenStreetMap Improve this map S1 Sierra [GEOGRAPHIC_DATA][STREET_AD…" at bounding box center [302, 221] width 604 height 388
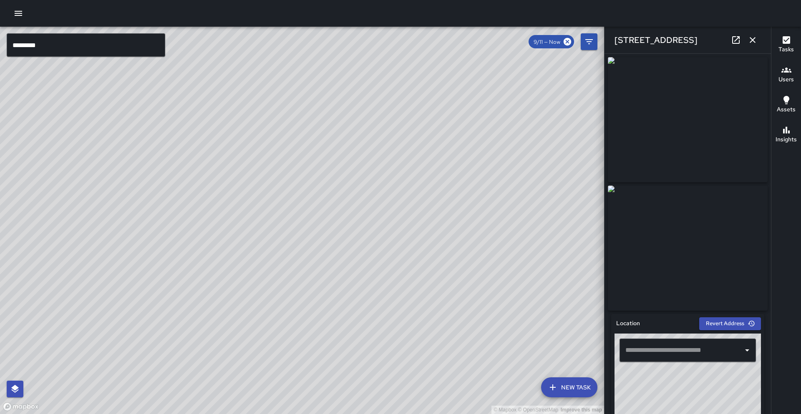
type input "**********"
click at [755, 41] on icon "button" at bounding box center [753, 40] width 6 height 6
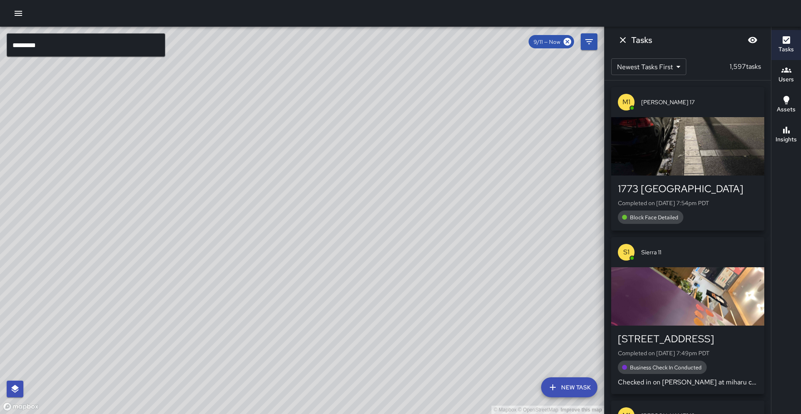
drag, startPoint x: 541, startPoint y: 197, endPoint x: 432, endPoint y: 183, distance: 110.2
click at [432, 184] on div "© Mapbox © OpenStreetMap Improve this map" at bounding box center [302, 221] width 604 height 388
drag, startPoint x: 389, startPoint y: 198, endPoint x: 381, endPoint y: 199, distance: 8.4
click at [382, 198] on div "© Mapbox © OpenStreetMap Improve this map" at bounding box center [302, 221] width 604 height 388
drag, startPoint x: 431, startPoint y: 175, endPoint x: 308, endPoint y: 227, distance: 134.1
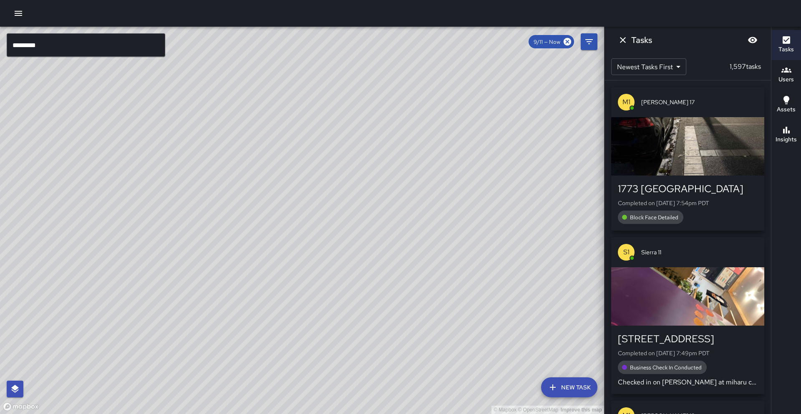
click at [308, 227] on div "© Mapbox © OpenStreetMap Improve this map S1 Sierra [GEOGRAPHIC_DATA][STREET_AD…" at bounding box center [302, 221] width 604 height 388
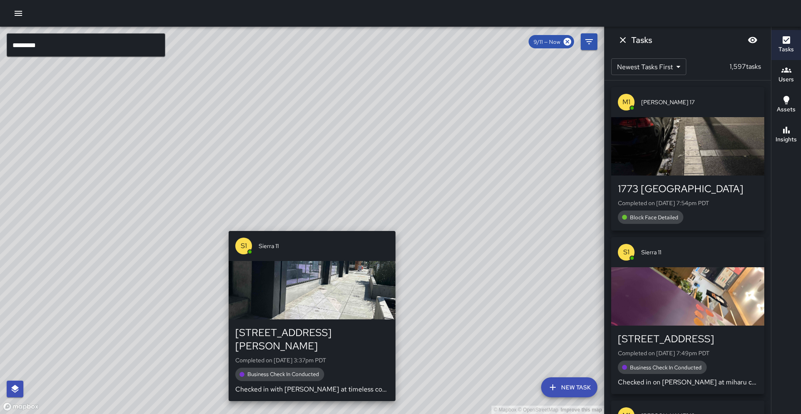
click at [308, 228] on div "S1 Sierra 11 [STREET_ADDRESS][PERSON_NAME] Completed on [DATE] 3:37pm PDT Busin…" at bounding box center [312, 316] width 174 height 177
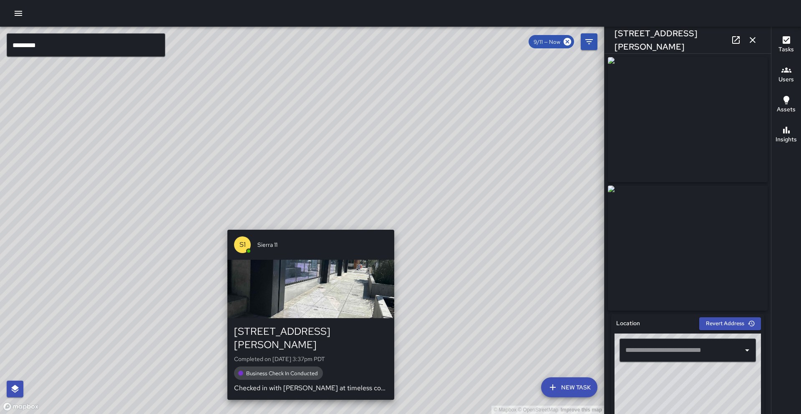
type input "**********"
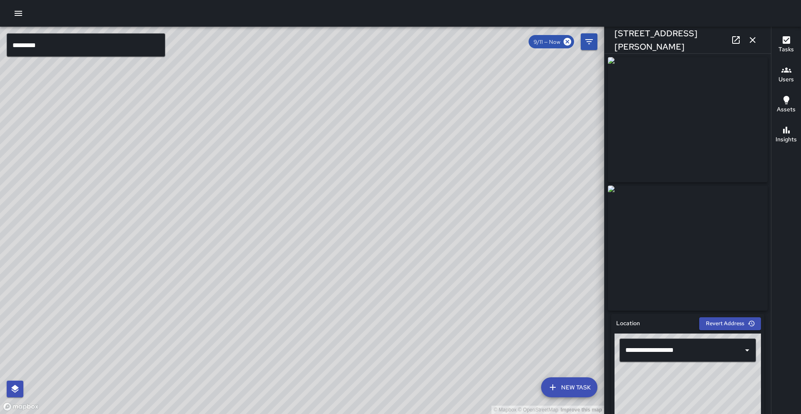
click at [750, 41] on icon "button" at bounding box center [753, 40] width 10 height 10
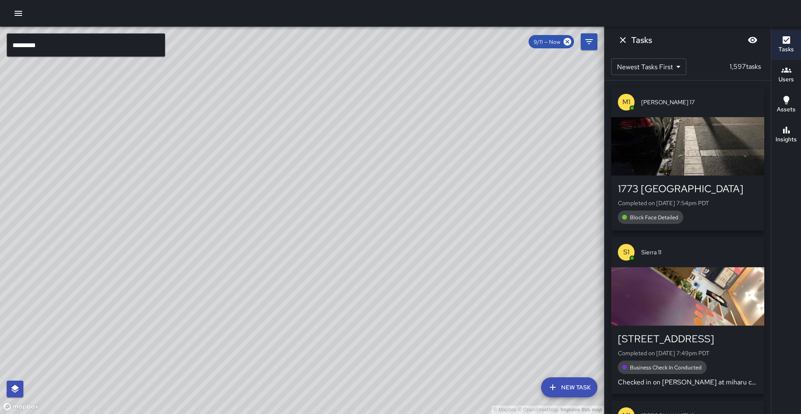
drag, startPoint x: 253, startPoint y: 225, endPoint x: 234, endPoint y: 222, distance: 19.4
click at [258, 238] on div "© Mapbox © OpenStreetMap Improve this map" at bounding box center [302, 221] width 604 height 388
drag, startPoint x: 123, startPoint y: 171, endPoint x: 314, endPoint y: 227, distance: 199.2
click at [315, 226] on div "© Mapbox © OpenStreetMap Improve this map" at bounding box center [302, 221] width 604 height 388
drag, startPoint x: 280, startPoint y: 125, endPoint x: 268, endPoint y: 273, distance: 148.7
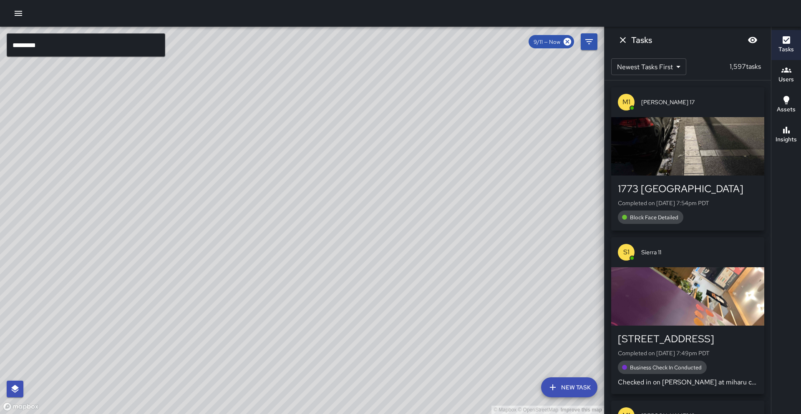
click at [268, 273] on div "© Mapbox © OpenStreetMap Improve this map" at bounding box center [302, 221] width 604 height 388
drag, startPoint x: 367, startPoint y: 235, endPoint x: 271, endPoint y: 208, distance: 99.5
click at [271, 208] on div "© Mapbox © OpenStreetMap Improve this map" at bounding box center [302, 221] width 604 height 388
drag, startPoint x: 338, startPoint y: 241, endPoint x: 311, endPoint y: 246, distance: 27.2
click at [338, 241] on div "© Mapbox © OpenStreetMap Improve this map" at bounding box center [302, 221] width 604 height 388
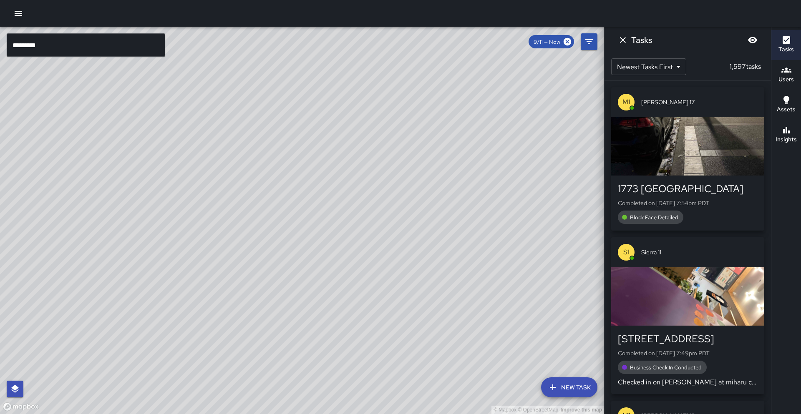
drag, startPoint x: 370, startPoint y: 200, endPoint x: 397, endPoint y: 172, distance: 38.7
click at [398, 172] on div "© Mapbox © OpenStreetMap Improve this map" at bounding box center [302, 221] width 604 height 388
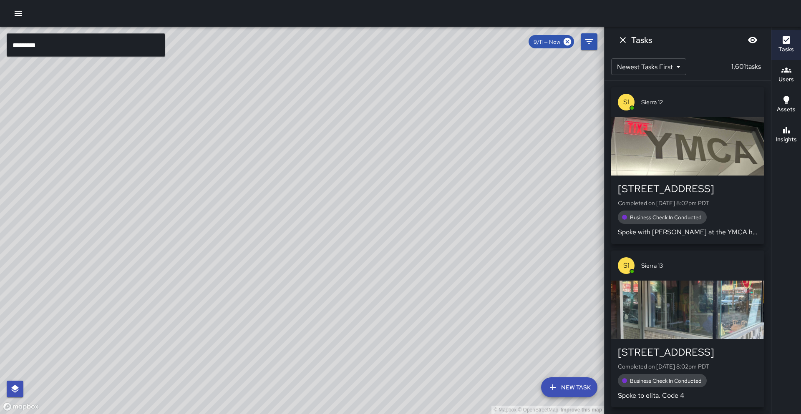
drag, startPoint x: 397, startPoint y: 133, endPoint x: 361, endPoint y: 195, distance: 71.7
click at [361, 194] on div "© Mapbox © OpenStreetMap Improve this map M1 [PERSON_NAME] 10 [STREET_ADDRESS] …" at bounding box center [302, 221] width 604 height 388
click at [225, 123] on div "© Mapbox © OpenStreetMap Improve this map" at bounding box center [302, 221] width 604 height 388
drag, startPoint x: 90, startPoint y: 310, endPoint x: 220, endPoint y: 152, distance: 204.3
click at [222, 149] on div "© Mapbox © OpenStreetMap Improve this map" at bounding box center [302, 221] width 604 height 388
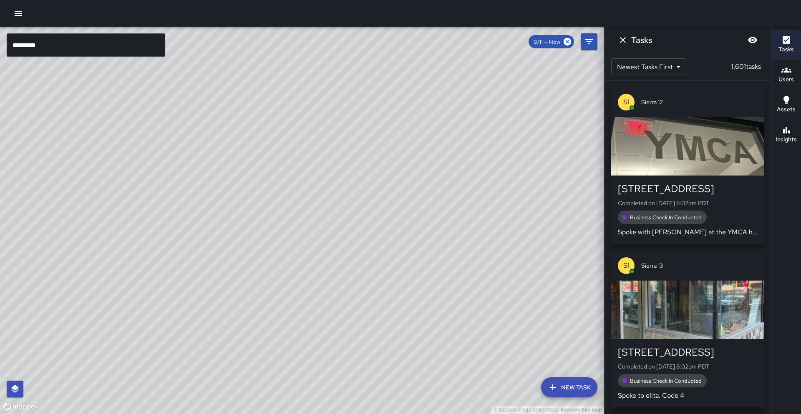
click at [203, 223] on div "© Mapbox © OpenStreetMap Improve this map C6 Cobra 6 Supervisor Tasks 28 / 28 T…" at bounding box center [302, 221] width 604 height 388
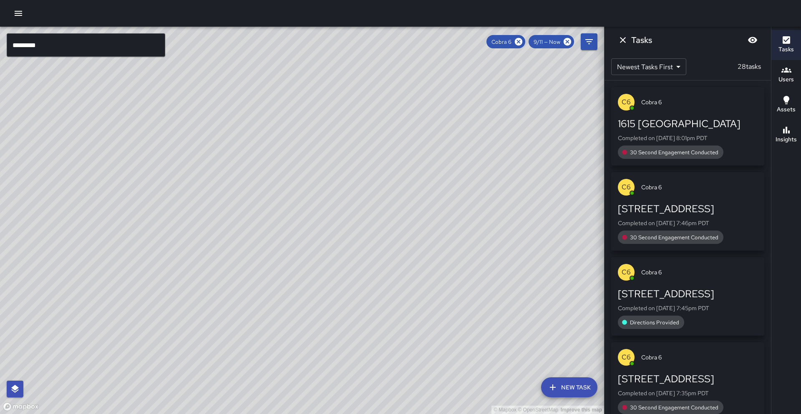
click at [788, 131] on icon "button" at bounding box center [787, 130] width 10 height 10
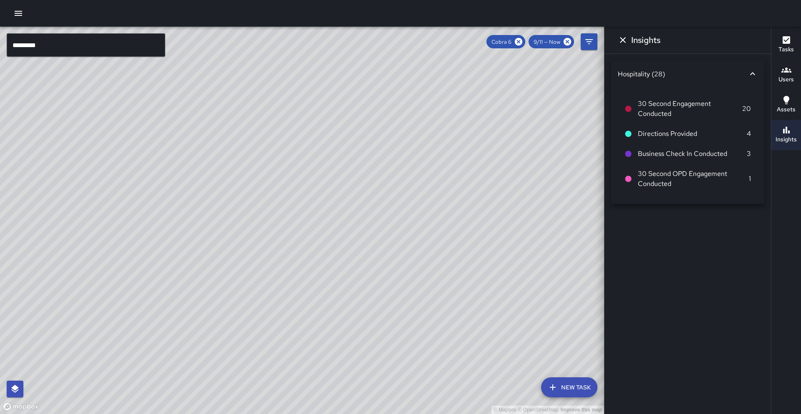
drag, startPoint x: 641, startPoint y: 41, endPoint x: 636, endPoint y: 41, distance: 4.6
click at [640, 41] on h6 "Insights" at bounding box center [646, 39] width 29 height 13
click at [631, 40] on button "Dismiss" at bounding box center [623, 40] width 17 height 17
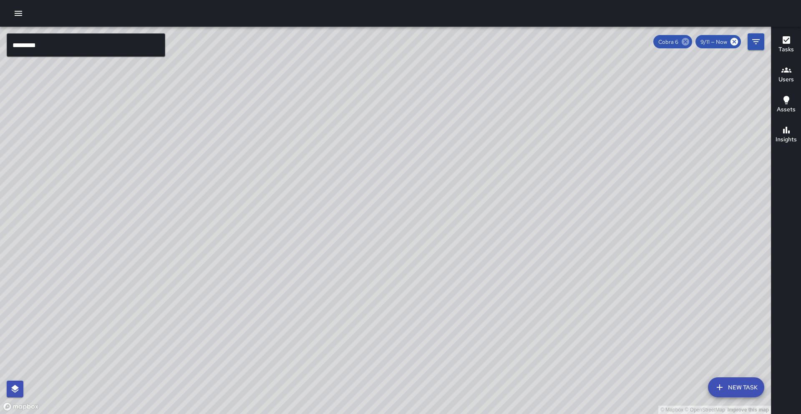
click at [689, 42] on icon at bounding box center [686, 42] width 8 height 8
drag, startPoint x: 546, startPoint y: 240, endPoint x: 450, endPoint y: 220, distance: 98.8
click at [450, 220] on div "© Mapbox © OpenStreetMap Improve this map" at bounding box center [385, 221] width 771 height 388
drag, startPoint x: 437, startPoint y: 230, endPoint x: 409, endPoint y: 253, distance: 36.2
click at [409, 253] on div "© Mapbox © OpenStreetMap Improve this map" at bounding box center [385, 221] width 771 height 388
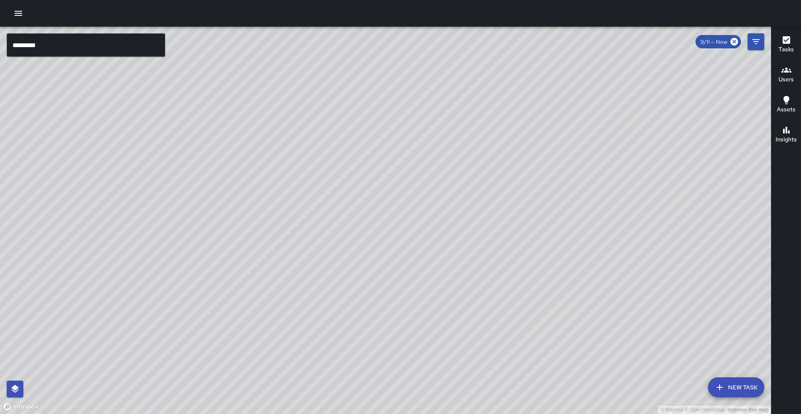
drag, startPoint x: 505, startPoint y: 190, endPoint x: 348, endPoint y: 220, distance: 160.2
click at [407, 211] on div "© Mapbox © OpenStreetMap Improve this map" at bounding box center [385, 221] width 771 height 388
click at [41, 45] on input "*********" at bounding box center [86, 44] width 159 height 23
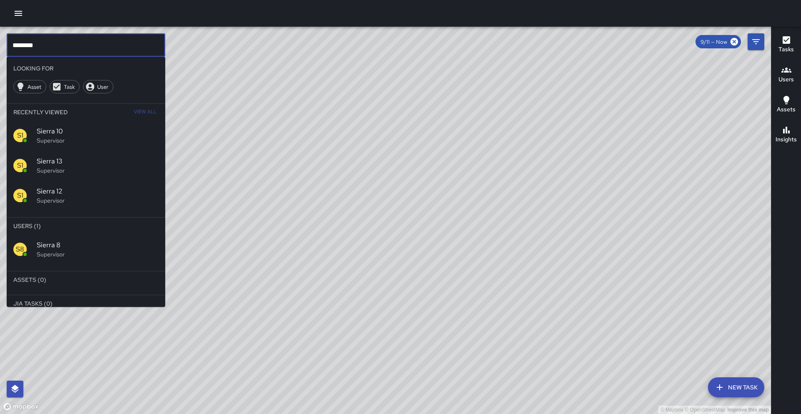
type input "********"
click at [96, 244] on span "Sierra 8" at bounding box center [98, 245] width 122 height 10
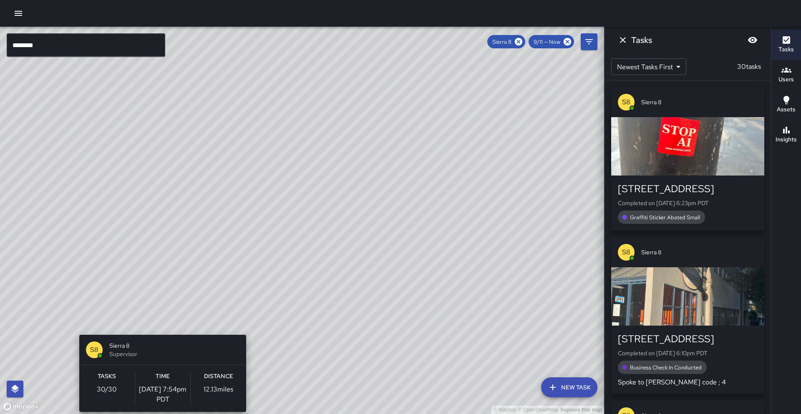
drag, startPoint x: 266, startPoint y: 165, endPoint x: 164, endPoint y: 323, distance: 187.9
click at [160, 329] on div "© Mapbox © OpenStreetMap Improve this map S8 Sierra 8 Supervisor Tasks 30 / 30 …" at bounding box center [302, 221] width 604 height 388
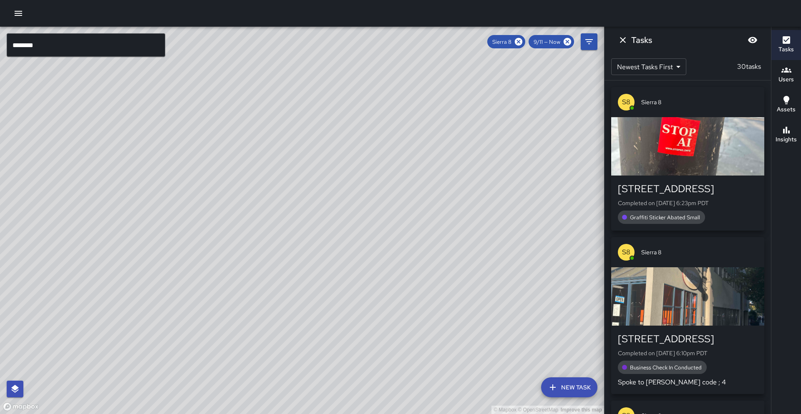
drag, startPoint x: 200, startPoint y: 259, endPoint x: 185, endPoint y: 283, distance: 28.6
click at [185, 283] on div "© Mapbox © OpenStreetMap Improve this map" at bounding box center [302, 221] width 604 height 388
drag, startPoint x: 169, startPoint y: 207, endPoint x: 159, endPoint y: 221, distance: 17.6
click at [159, 221] on div "© Mapbox © OpenStreetMap Improve this map" at bounding box center [302, 221] width 604 height 388
drag, startPoint x: 250, startPoint y: 167, endPoint x: 232, endPoint y: 156, distance: 21.0
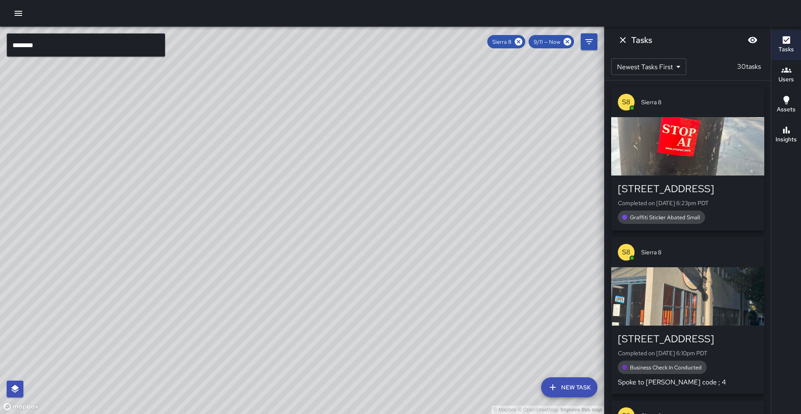
click at [250, 177] on div "© Mapbox © OpenStreetMap Improve this map" at bounding box center [302, 221] width 604 height 388
click at [516, 41] on icon at bounding box center [519, 42] width 8 height 8
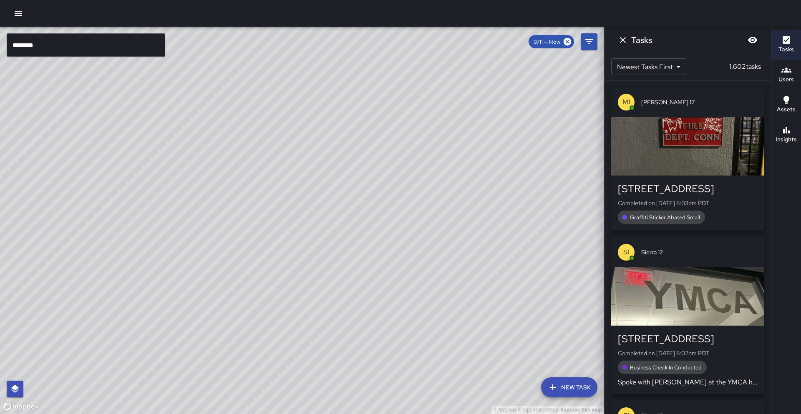
drag, startPoint x: 240, startPoint y: 226, endPoint x: 258, endPoint y: 205, distance: 27.3
click at [258, 205] on div "© Mapbox © OpenStreetMap Improve this map" at bounding box center [302, 221] width 604 height 388
drag, startPoint x: 260, startPoint y: 207, endPoint x: 266, endPoint y: 195, distance: 13.6
click at [266, 195] on div "© Mapbox © OpenStreetMap Improve this map" at bounding box center [302, 221] width 604 height 388
